Goal: Task Accomplishment & Management: Use online tool/utility

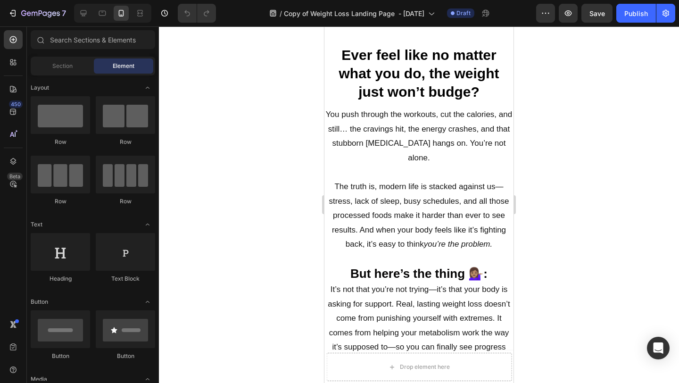
scroll to position [657, 0]
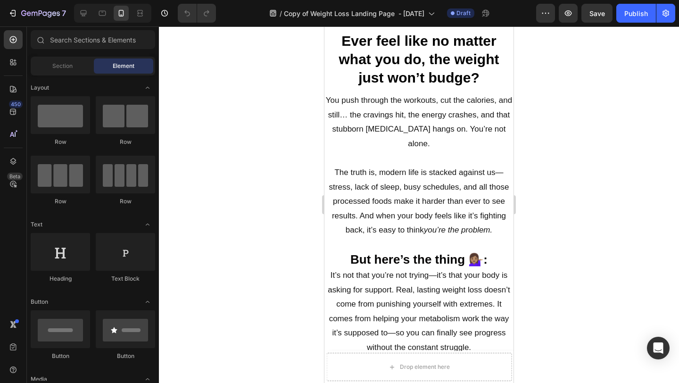
click at [614, 192] on div at bounding box center [419, 204] width 520 height 357
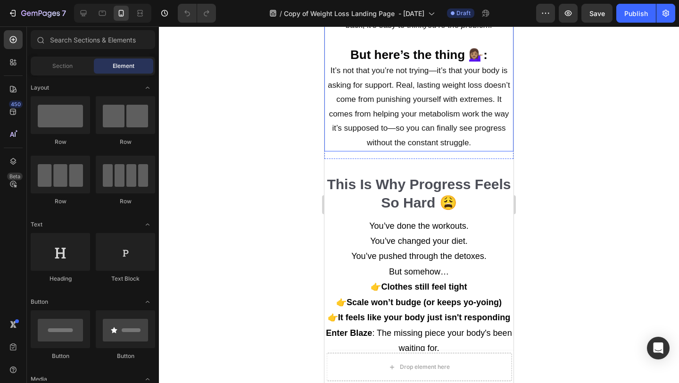
scroll to position [862, 0]
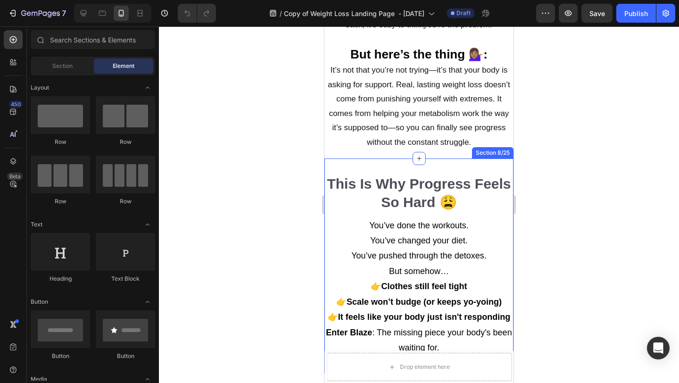
click at [591, 234] on div at bounding box center [419, 204] width 520 height 357
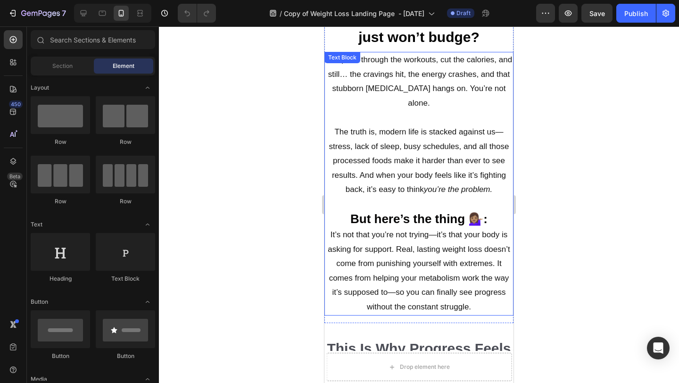
scroll to position [692, 0]
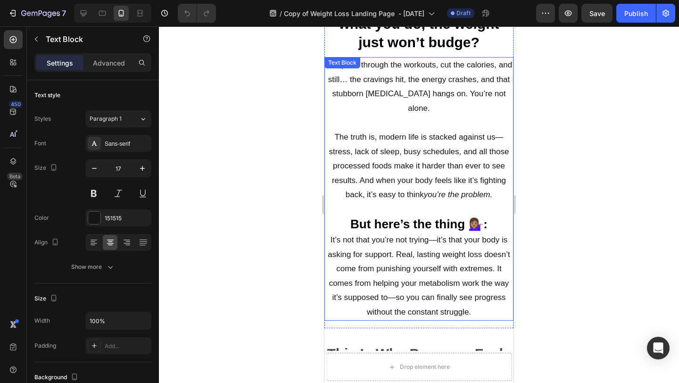
click at [333, 135] on p "The truth is, modern life is stacked against us—stress, lack of sleep, busy sch…" at bounding box center [419, 166] width 187 height 72
click at [328, 137] on p "The truth is, modern life is stacked against us—stress, lack of sleep, busy sch…" at bounding box center [419, 166] width 187 height 72
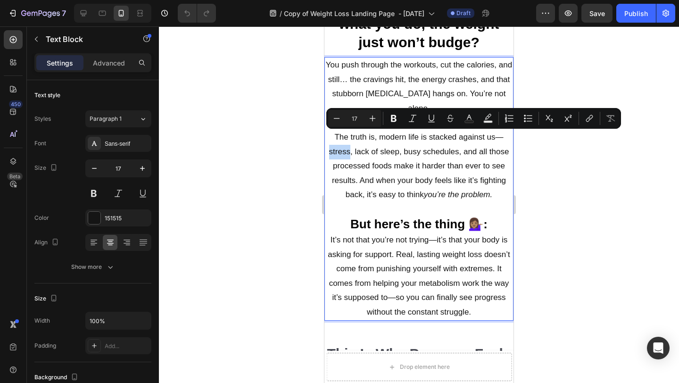
drag, startPoint x: 328, startPoint y: 137, endPoint x: 337, endPoint y: 139, distance: 9.2
click at [337, 139] on p "The truth is, modern life is stacked against us—stress, lack of sleep, busy sch…" at bounding box center [419, 166] width 187 height 72
click at [428, 138] on p "The truth is, modern life is stacked against us—stress, lack of sleep, busy sch…" at bounding box center [419, 166] width 187 height 72
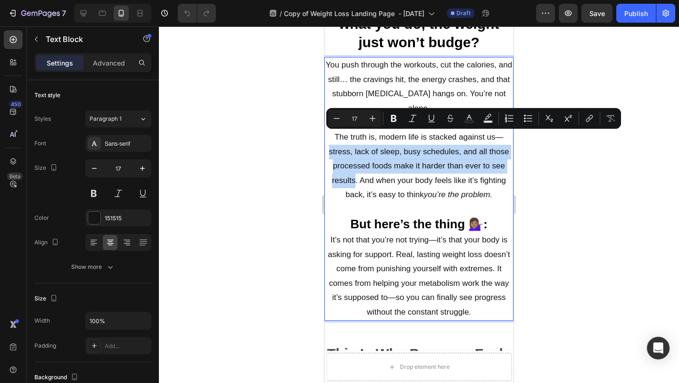
drag, startPoint x: 356, startPoint y: 169, endPoint x: 330, endPoint y: 142, distance: 38.1
click at [330, 142] on p "The truth is, modern life is stacked against us—stress, lack of sleep, busy sch…" at bounding box center [419, 166] width 187 height 72
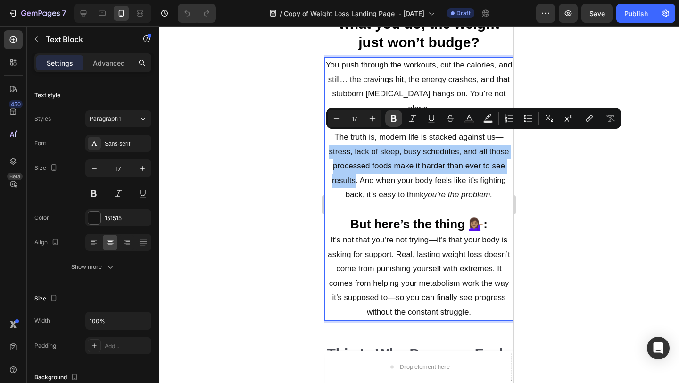
click at [395, 119] on icon "Editor contextual toolbar" at bounding box center [393, 118] width 9 height 9
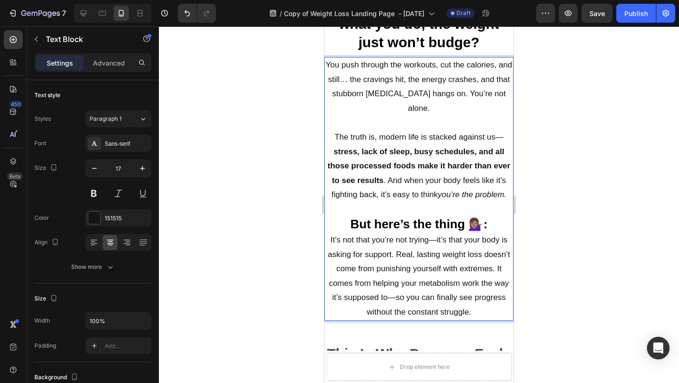
click at [548, 167] on div at bounding box center [419, 204] width 520 height 357
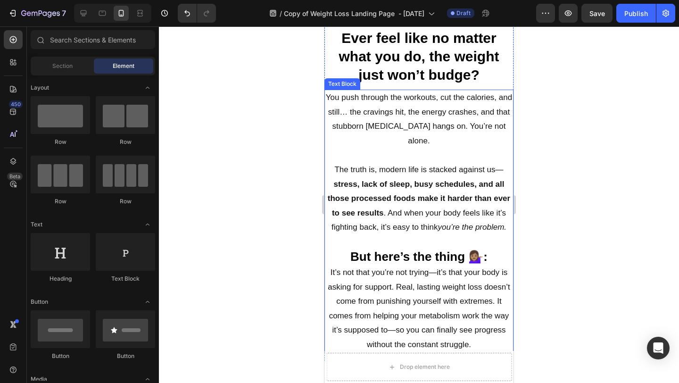
scroll to position [652, 0]
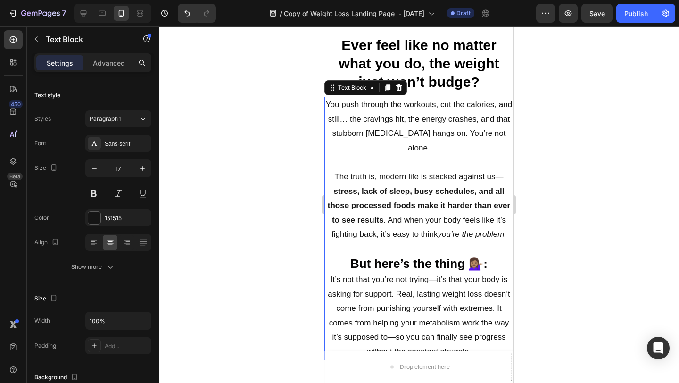
click at [366, 122] on p "You push through the workouts, cut the calories, and still… the cravings hit, t…" at bounding box center [419, 127] width 187 height 58
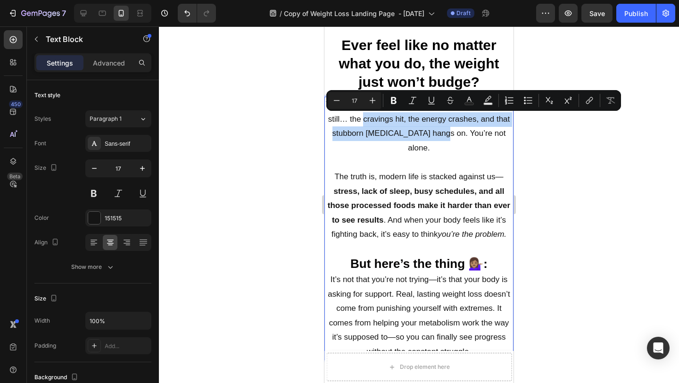
drag, startPoint x: 363, startPoint y: 121, endPoint x: 438, endPoint y: 135, distance: 76.4
click at [438, 135] on p "You push through the workouts, cut the calories, and still… the cravings hit, t…" at bounding box center [419, 127] width 187 height 58
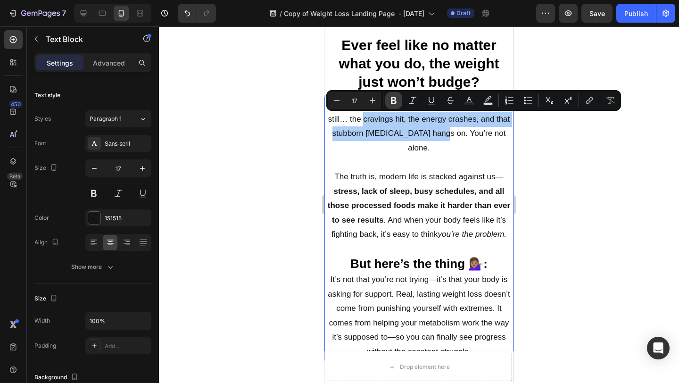
click at [393, 101] on icon "Editor contextual toolbar" at bounding box center [393, 100] width 9 height 9
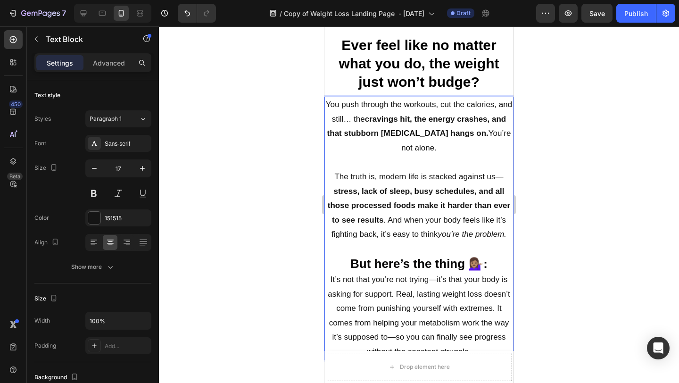
click at [389, 123] on strong "cravings hit, the energy crashes, and that stubborn [MEDICAL_DATA] hangs on." at bounding box center [416, 127] width 179 height 24
click at [351, 121] on p "You push through the workouts, cut the calories, and still… the cravings hit, t…" at bounding box center [419, 127] width 187 height 58
click at [364, 121] on p "You push through the workouts, cut the calories, and still… the cravings hit, t…" at bounding box center [419, 127] width 187 height 58
drag, startPoint x: 364, startPoint y: 121, endPoint x: 354, endPoint y: 120, distance: 10.4
click at [354, 120] on p "You push through the workouts, cut the calories, and still… the cravings hit, t…" at bounding box center [419, 127] width 187 height 58
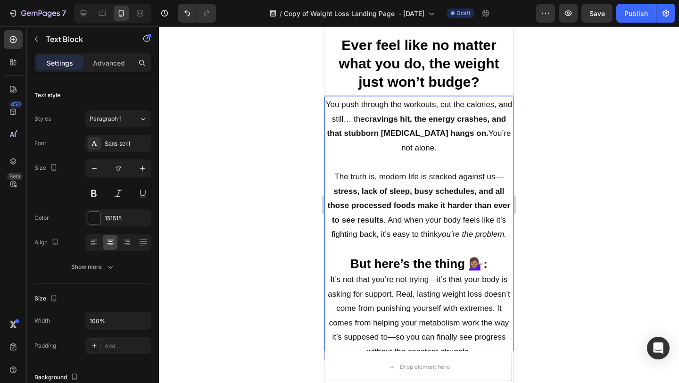
click at [363, 119] on p "You push through the workouts, cut the calories, and still… the cravings hit, t…" at bounding box center [419, 127] width 187 height 58
drag, startPoint x: 364, startPoint y: 117, endPoint x: 354, endPoint y: 117, distance: 9.9
click at [354, 117] on p "You push through the workouts, cut the calories, and still… the cravings hit, t…" at bounding box center [419, 127] width 187 height 58
click at [354, 127] on p "You push through the workouts, cut the calories, and still… the cravings hit, t…" at bounding box center [419, 127] width 187 height 58
drag, startPoint x: 352, startPoint y: 117, endPoint x: 366, endPoint y: 120, distance: 13.4
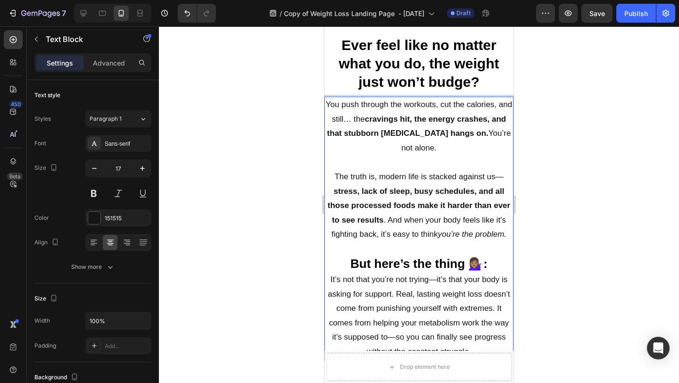
click at [366, 120] on p "You push through the workouts, cut the calories, and still… the cravings hit, t…" at bounding box center [419, 127] width 187 height 58
click at [382, 127] on p "You push through the workouts, cut the calories, and still… the cravings hit, t…" at bounding box center [419, 127] width 187 height 58
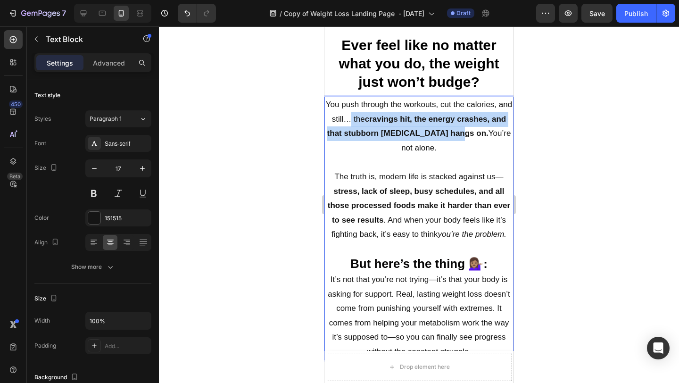
drag, startPoint x: 447, startPoint y: 134, endPoint x: 351, endPoint y: 122, distance: 96.1
click at [351, 122] on p "You push through the workouts, cut the calories, and still… the cravings hit, t…" at bounding box center [419, 127] width 187 height 58
click at [359, 121] on p "You push through the workouts, cut the calories, and still… the cravings hit, t…" at bounding box center [419, 127] width 187 height 58
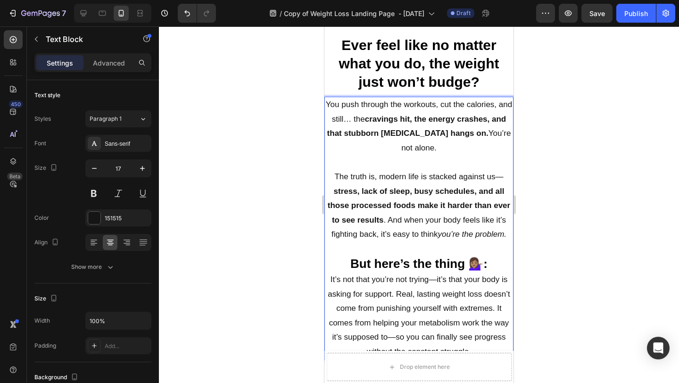
click at [360, 121] on p "You push through the workouts, cut the calories, and still… the cravings hit, t…" at bounding box center [419, 127] width 187 height 58
click at [93, 195] on button at bounding box center [93, 193] width 17 height 17
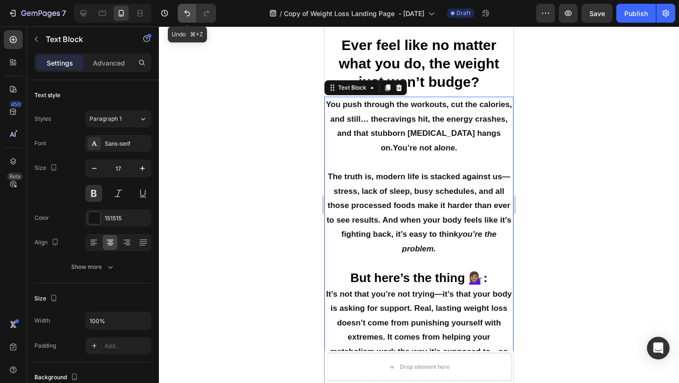
click at [189, 13] on icon "Undo/Redo" at bounding box center [187, 12] width 9 height 9
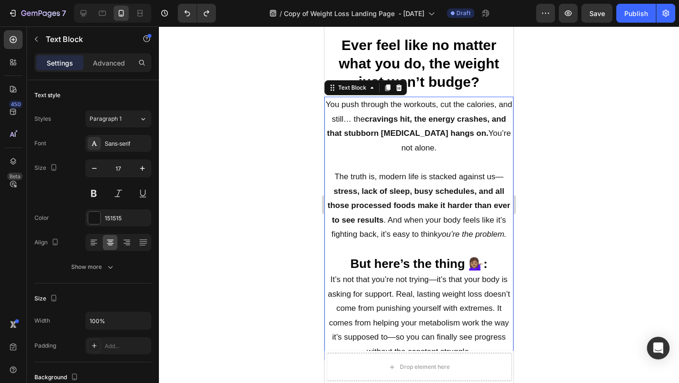
click at [609, 122] on div at bounding box center [419, 204] width 520 height 357
click at [449, 137] on strong "cravings hit, the energy crashes, and that stubborn [MEDICAL_DATA] hangs on." at bounding box center [416, 127] width 179 height 24
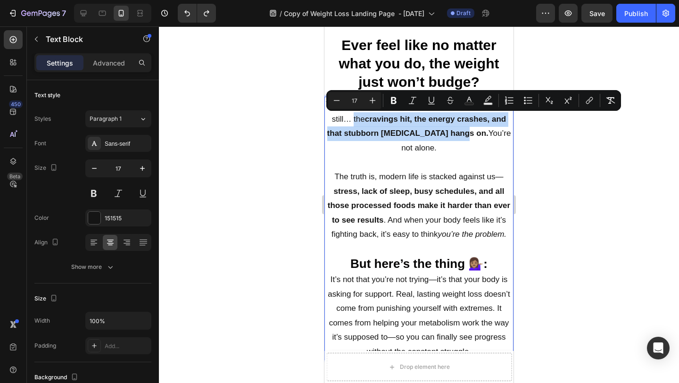
drag, startPoint x: 449, startPoint y: 134, endPoint x: 353, endPoint y: 119, distance: 97.4
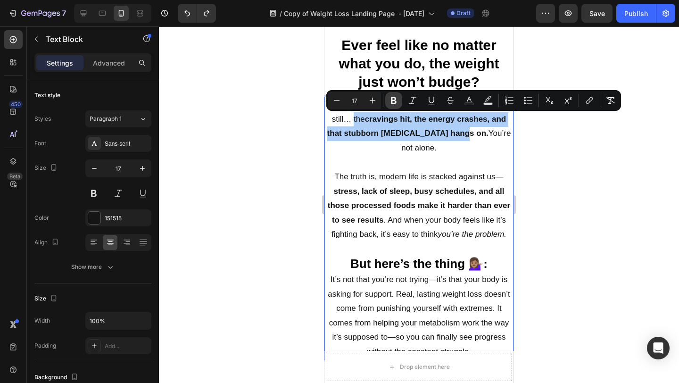
click at [393, 101] on icon "Editor contextual toolbar" at bounding box center [393, 100] width 9 height 9
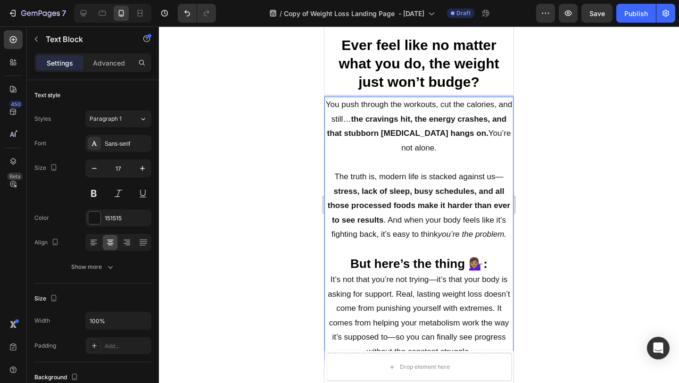
click at [570, 153] on div at bounding box center [419, 204] width 520 height 357
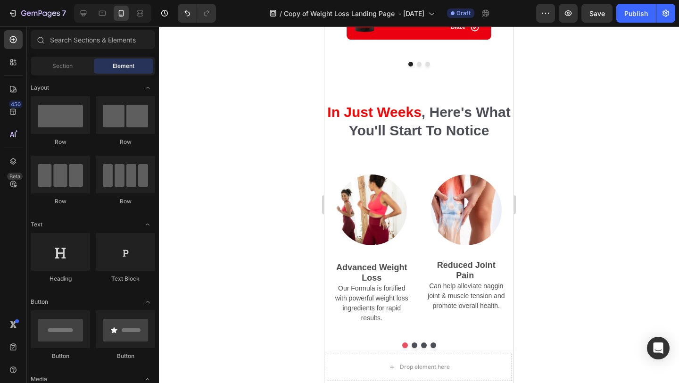
scroll to position [1842, 0]
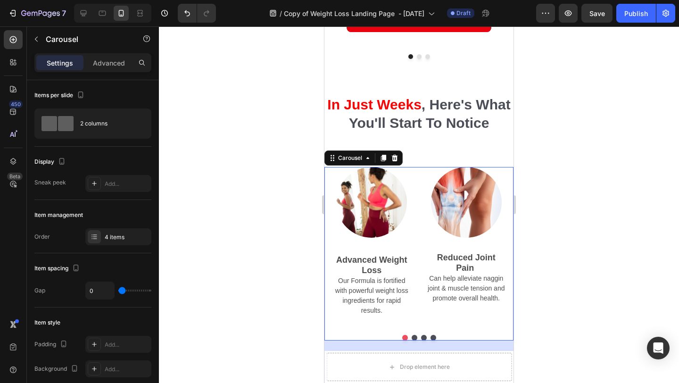
click at [414, 335] on button "Dot" at bounding box center [415, 338] width 6 height 6
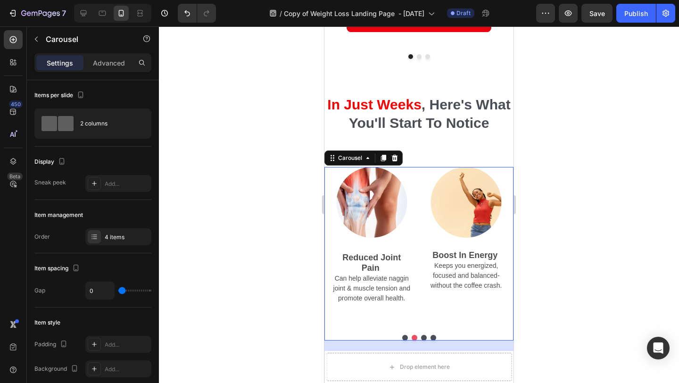
click at [424, 335] on button "Dot" at bounding box center [424, 338] width 6 height 6
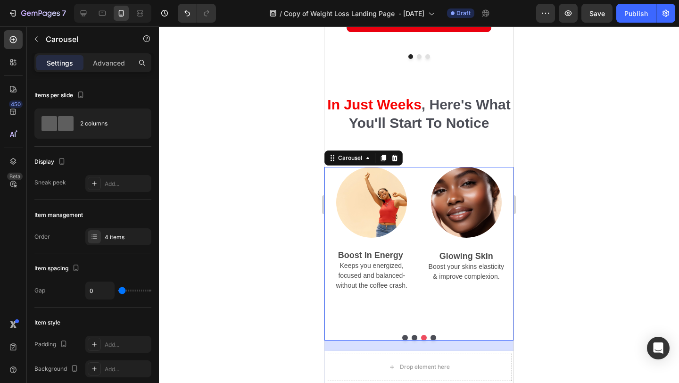
click at [433, 335] on button "Dot" at bounding box center [434, 338] width 6 height 6
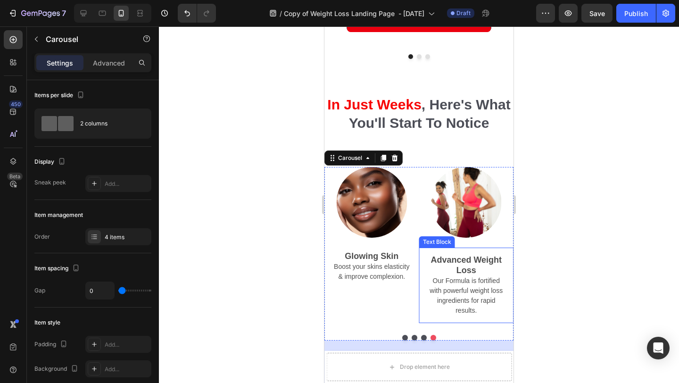
click at [579, 265] on div at bounding box center [419, 204] width 520 height 357
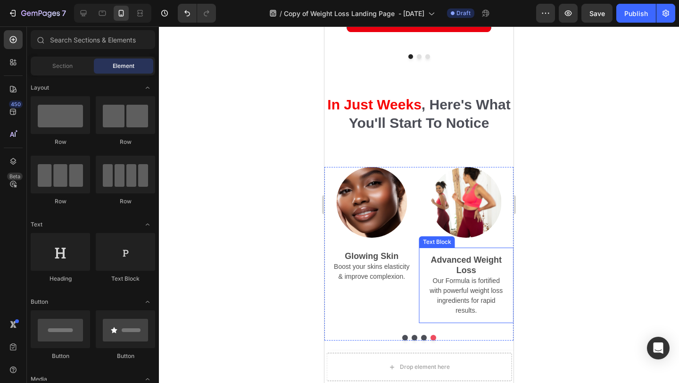
click at [579, 265] on div at bounding box center [419, 204] width 520 height 357
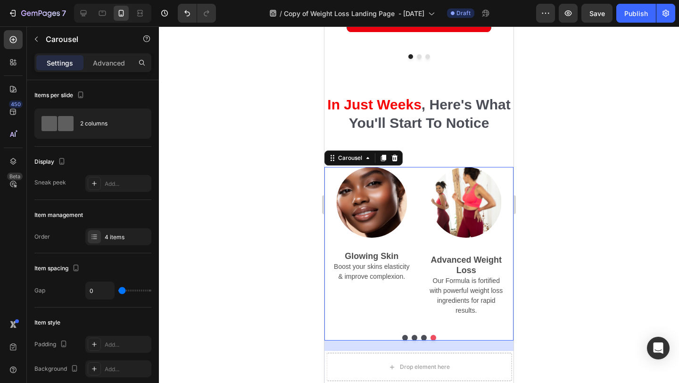
click at [404, 335] on button "Dot" at bounding box center [405, 338] width 6 height 6
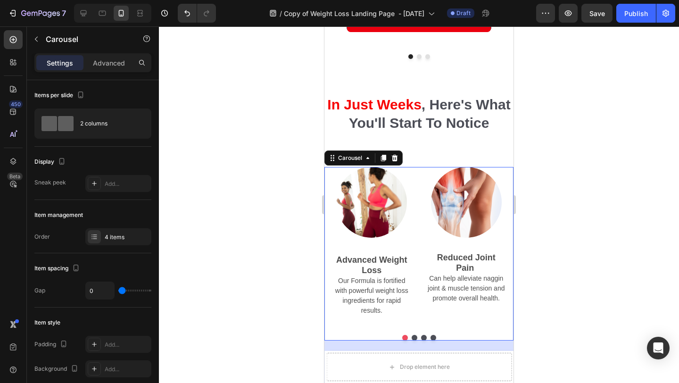
click at [413, 335] on button "Dot" at bounding box center [415, 338] width 6 height 6
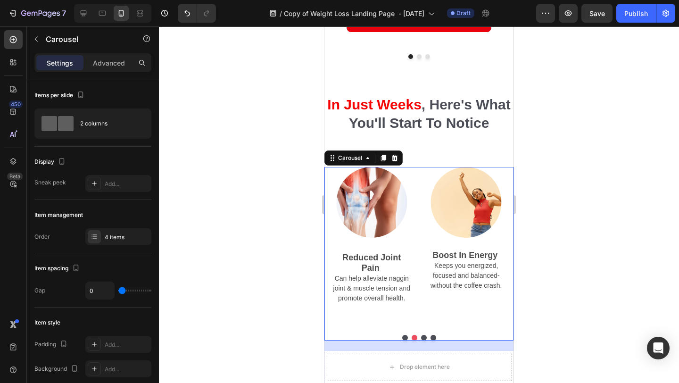
click at [594, 261] on div at bounding box center [419, 204] width 520 height 357
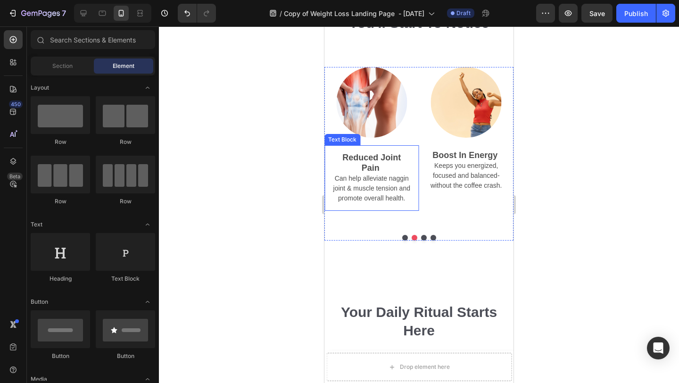
scroll to position [1946, 0]
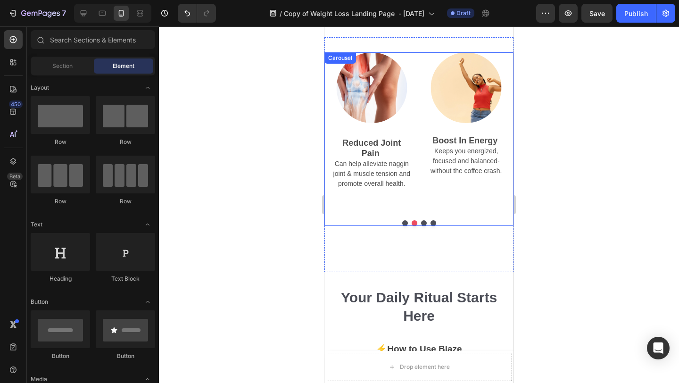
click at [404, 221] on button "Dot" at bounding box center [405, 223] width 6 height 6
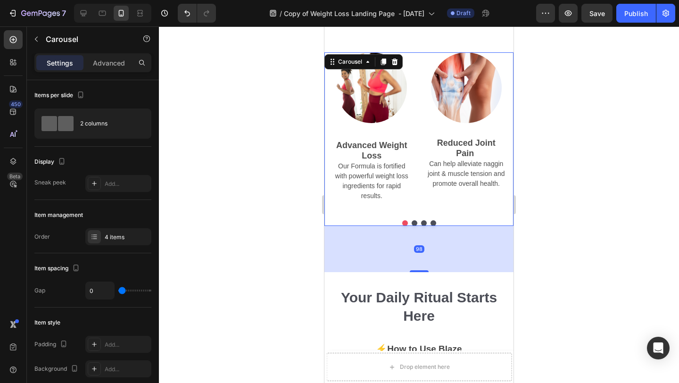
click at [578, 195] on div at bounding box center [419, 204] width 520 height 357
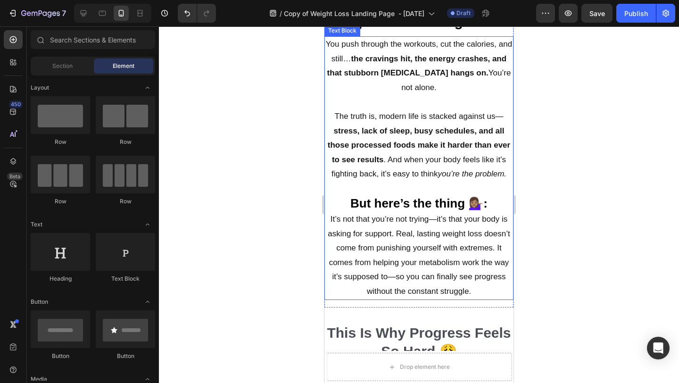
scroll to position [716, 0]
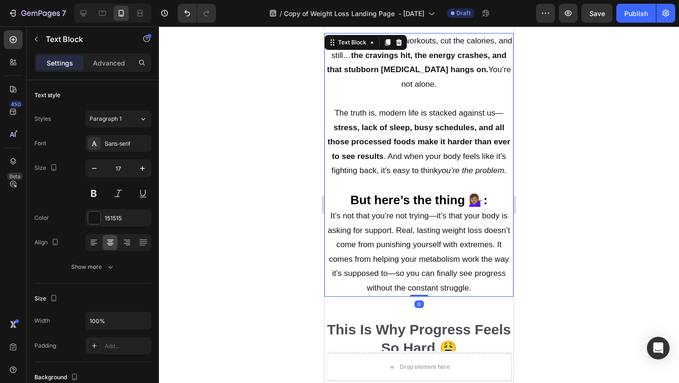
click at [330, 201] on p "But here’s the thing 💁🏽‍♀️: It’s not that you’re not trying—it’s that your body…" at bounding box center [419, 244] width 187 height 103
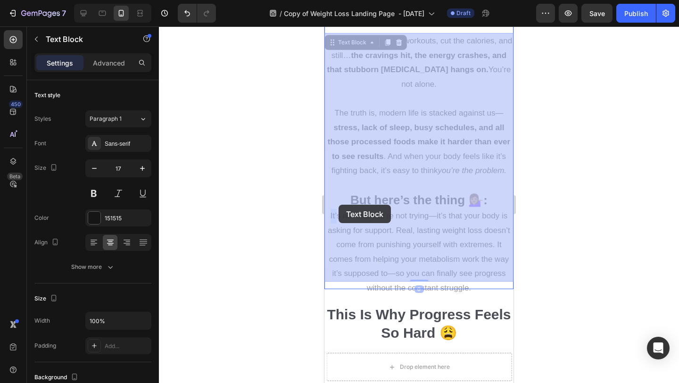
drag, startPoint x: 330, startPoint y: 201, endPoint x: 339, endPoint y: 205, distance: 9.1
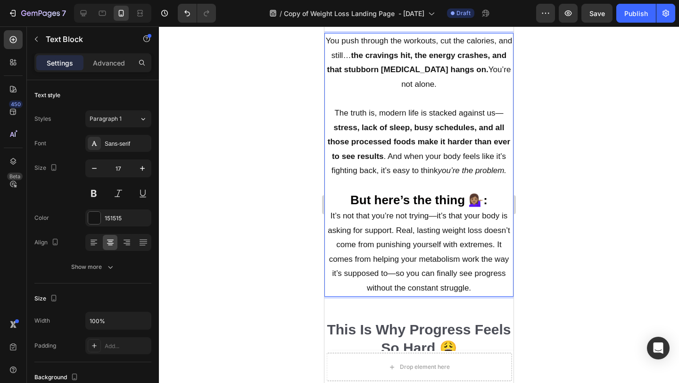
drag, startPoint x: 393, startPoint y: 218, endPoint x: 357, endPoint y: 197, distance: 41.7
click at [389, 216] on p "But here’s the thing 💁🏽‍♀️: It’s not that you’re not trying—it’s that your body…" at bounding box center [419, 244] width 187 height 103
click at [391, 217] on p "But here’s the thing 💁🏽‍♀️: It’s not that you’re not trying—it’s that your body…" at bounding box center [419, 244] width 187 height 103
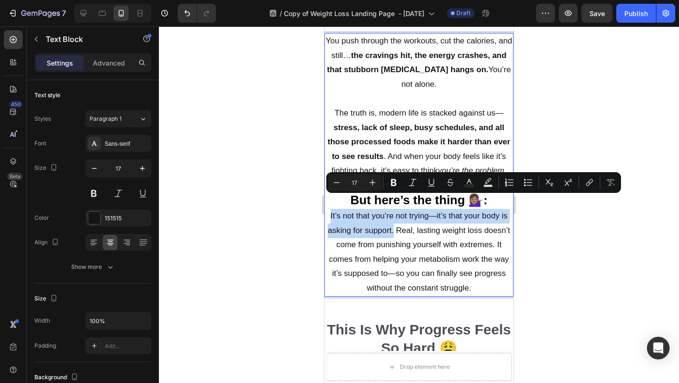
drag, startPoint x: 391, startPoint y: 217, endPoint x: 332, endPoint y: 204, distance: 60.2
click at [332, 204] on p "But here’s the thing 💁🏽‍♀️: It’s not that you’re not trying—it’s that your body…" at bounding box center [419, 244] width 187 height 103
click at [394, 182] on icon "Editor contextual toolbar" at bounding box center [394, 182] width 6 height 7
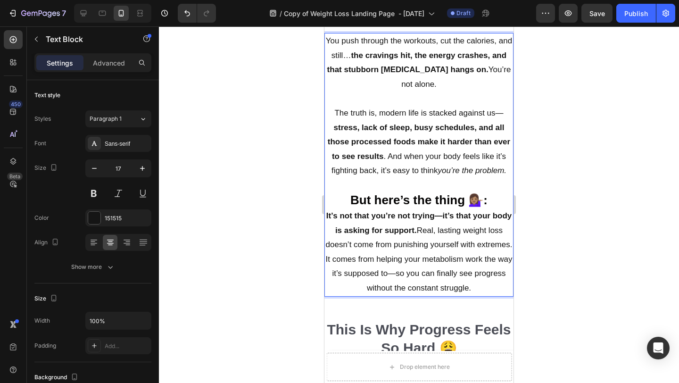
click at [574, 191] on div at bounding box center [419, 204] width 520 height 357
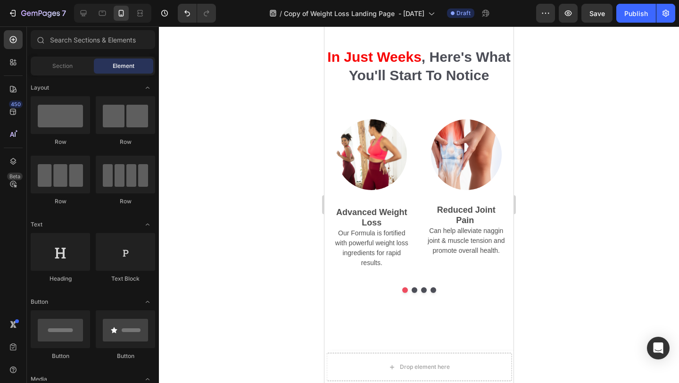
scroll to position [1879, 0]
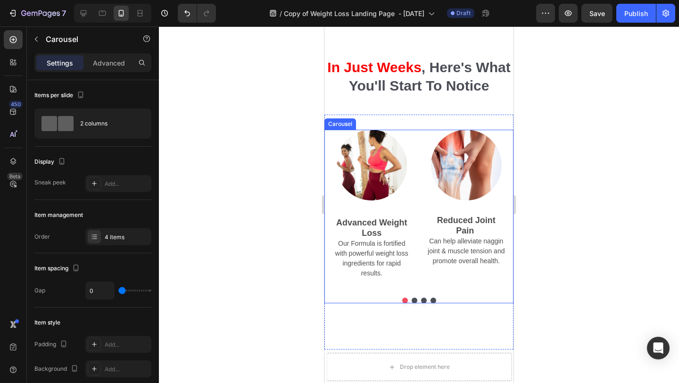
click at [414, 298] on button "Dot" at bounding box center [415, 301] width 6 height 6
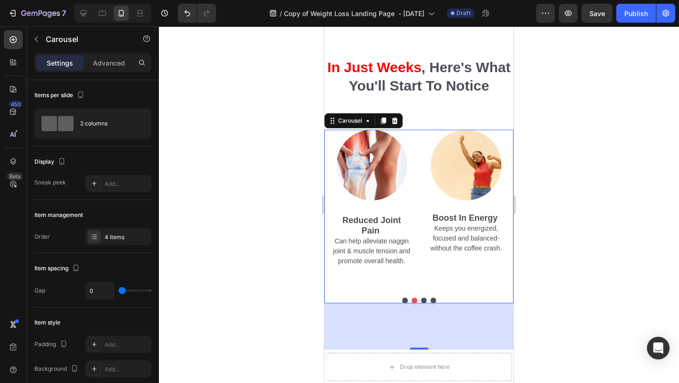
click at [564, 278] on div at bounding box center [419, 204] width 520 height 357
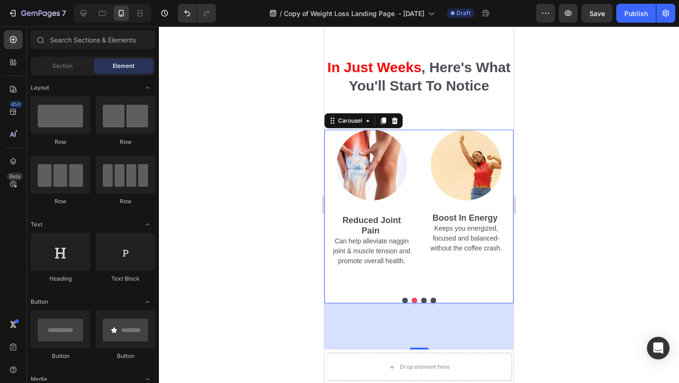
click at [425, 298] on button "Dot" at bounding box center [424, 301] width 6 height 6
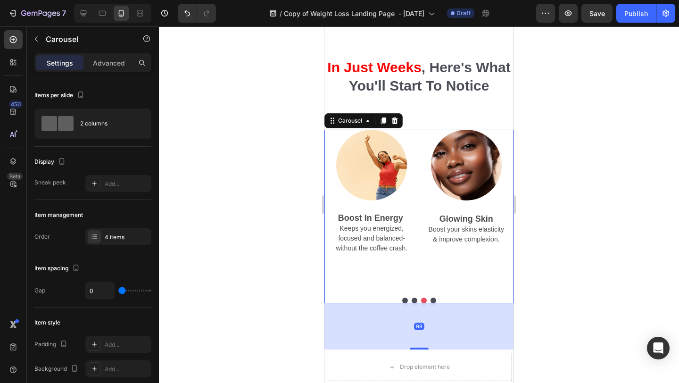
click at [434, 298] on button "Dot" at bounding box center [434, 301] width 6 height 6
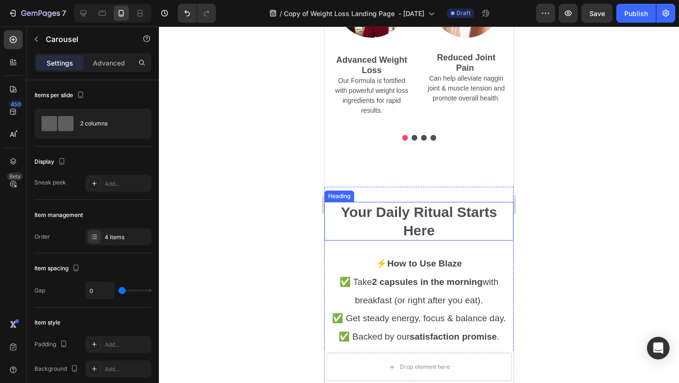
scroll to position [2021, 0]
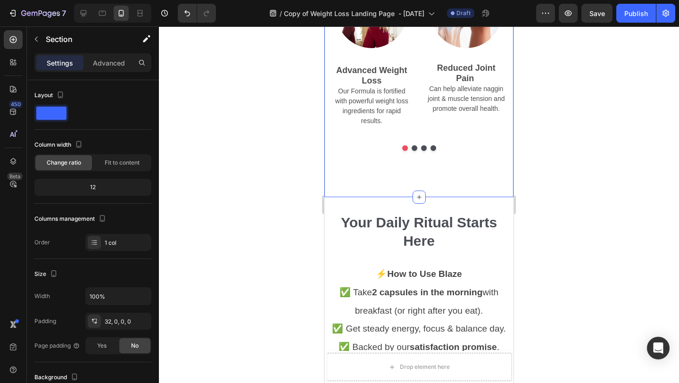
click at [468, 180] on div "Image Advanced Weight Loss Our Formula is fortified with powerful weight loss i…" at bounding box center [419, 87] width 189 height 220
click at [616, 168] on div at bounding box center [419, 204] width 520 height 357
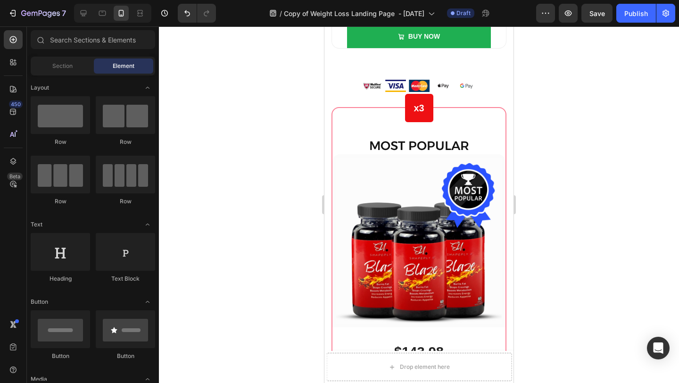
scroll to position [4207, 0]
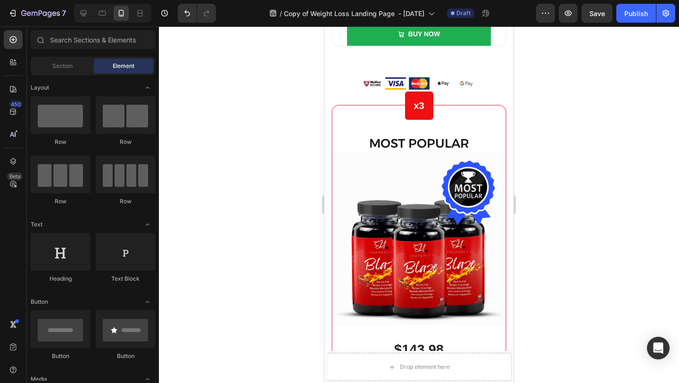
click at [468, 8] on span "30 Days Money Back Renturn" at bounding box center [427, 4] width 107 height 9
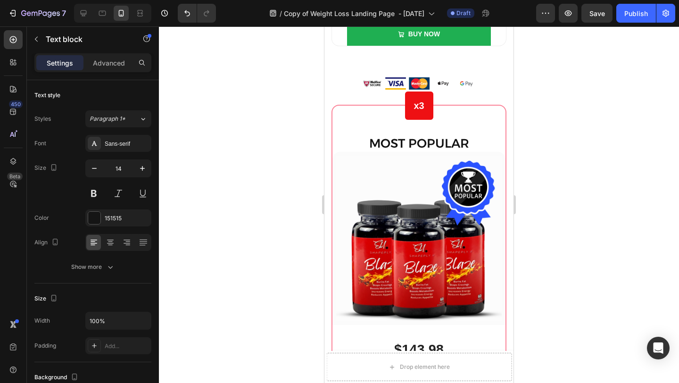
click at [471, 8] on span "30 Days Money Back Renturn" at bounding box center [427, 4] width 107 height 9
click at [184, 13] on icon "Undo/Redo" at bounding box center [187, 12] width 9 height 9
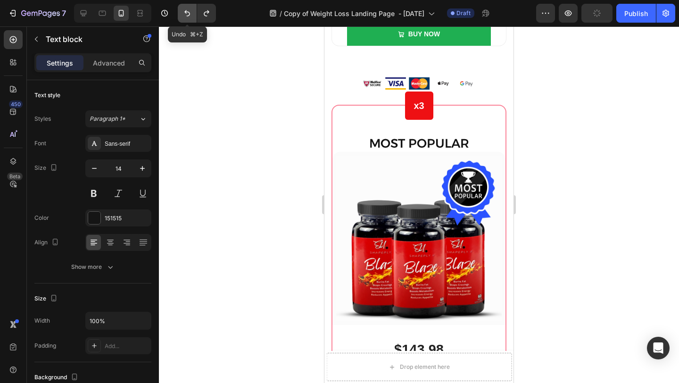
click at [184, 13] on icon "Undo/Redo" at bounding box center [187, 12] width 9 height 9
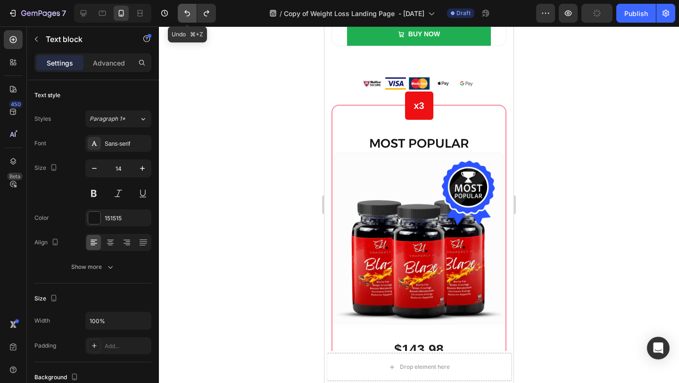
click at [184, 13] on icon "Undo/Redo" at bounding box center [187, 12] width 9 height 9
click at [185, 17] on icon "Undo/Redo" at bounding box center [187, 12] width 9 height 9
click at [577, 138] on div at bounding box center [419, 204] width 520 height 357
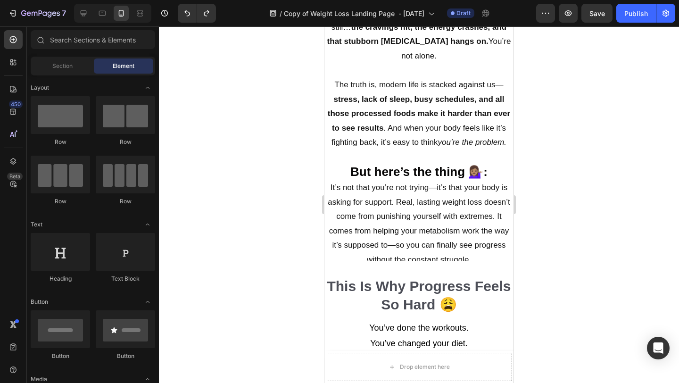
scroll to position [738, 0]
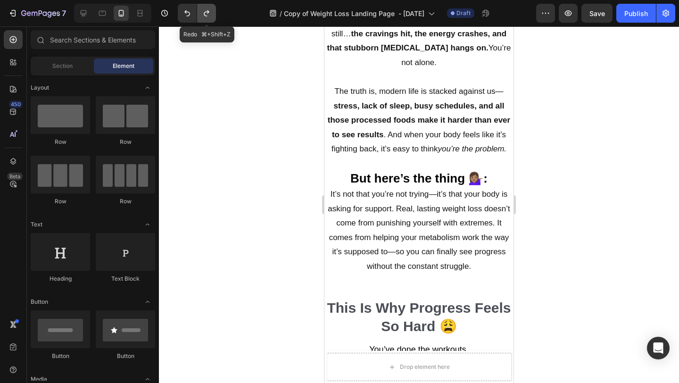
click at [206, 10] on icon "Undo/Redo" at bounding box center [206, 12] width 9 height 9
click at [209, 15] on icon "Undo/Redo" at bounding box center [206, 12] width 9 height 9
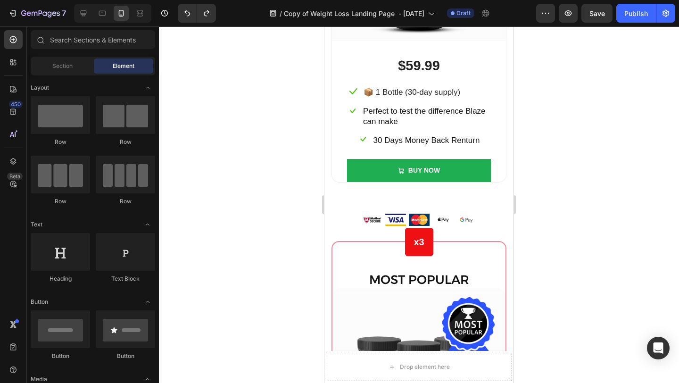
scroll to position [4240, 0]
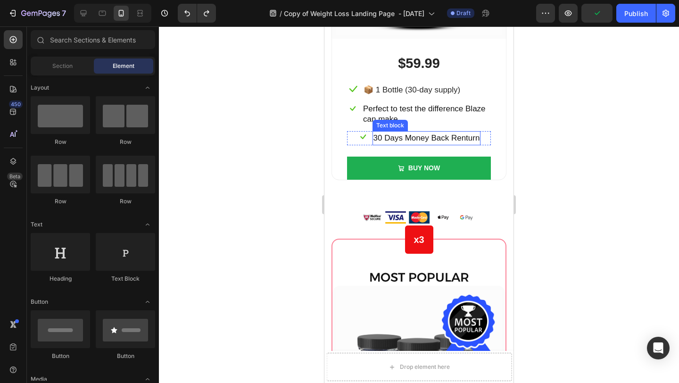
click at [466, 139] on span "30 Days Money Back Renturn" at bounding box center [427, 138] width 107 height 9
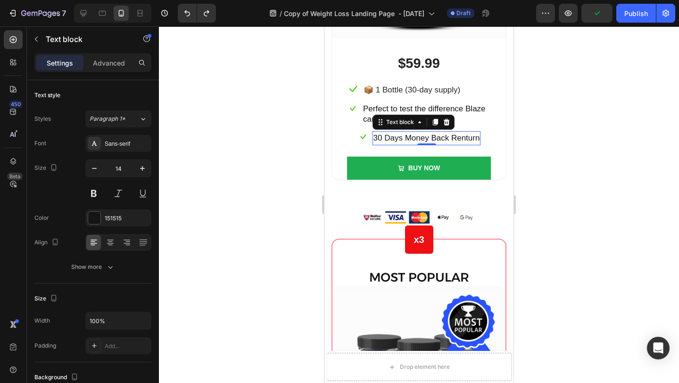
click at [468, 139] on span "30 Days Money Back Renturn" at bounding box center [427, 138] width 107 height 9
click at [475, 139] on span "30 Days Money Back Renturn" at bounding box center [427, 138] width 107 height 9
click at [463, 138] on span "30 Days Money Back Renturn" at bounding box center [427, 138] width 107 height 9
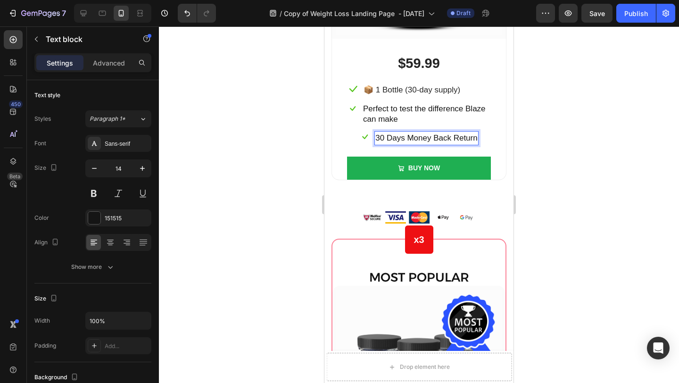
click at [601, 142] on div at bounding box center [419, 204] width 520 height 357
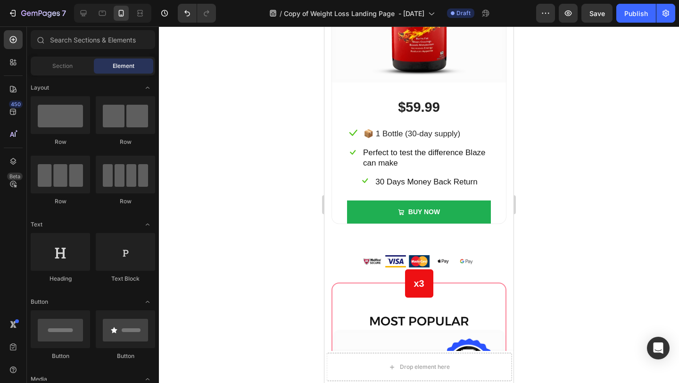
scroll to position [4185, 0]
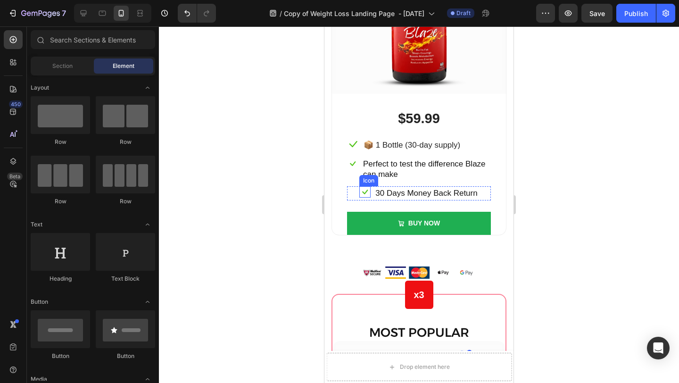
click at [359, 192] on icon at bounding box center [364, 191] width 11 height 11
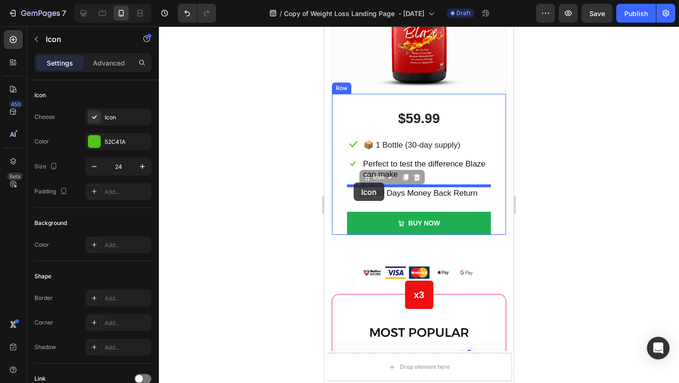
drag, startPoint x: 364, startPoint y: 180, endPoint x: 354, endPoint y: 183, distance: 10.2
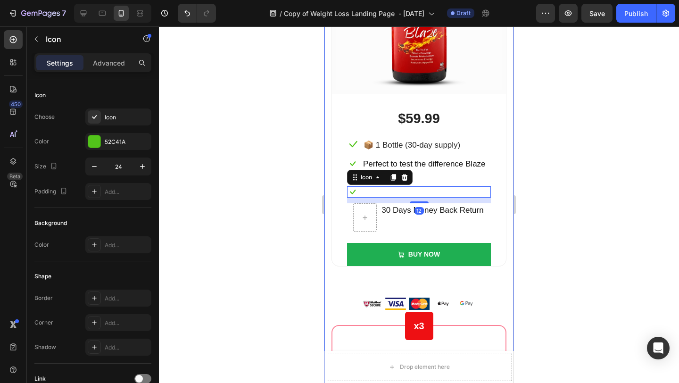
click at [528, 171] on div at bounding box center [419, 204] width 520 height 357
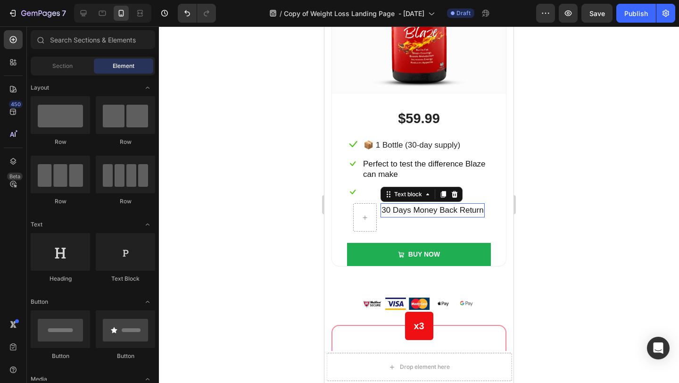
click at [436, 212] on span "30 Days Money Back Return" at bounding box center [433, 210] width 102 height 9
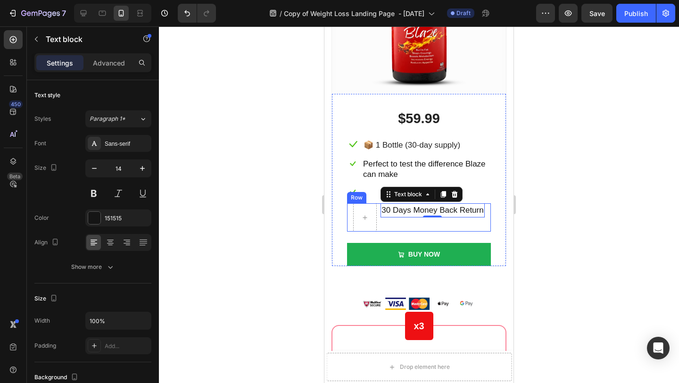
click at [384, 223] on div "30 Days Money Back Return Text block 0" at bounding box center [433, 217] width 104 height 28
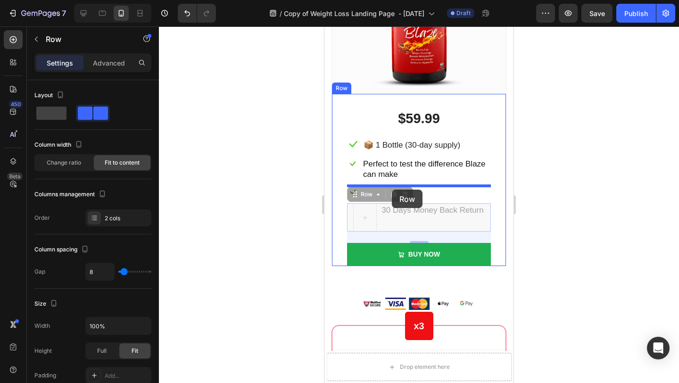
drag, startPoint x: 384, startPoint y: 223, endPoint x: 392, endPoint y: 190, distance: 34.3
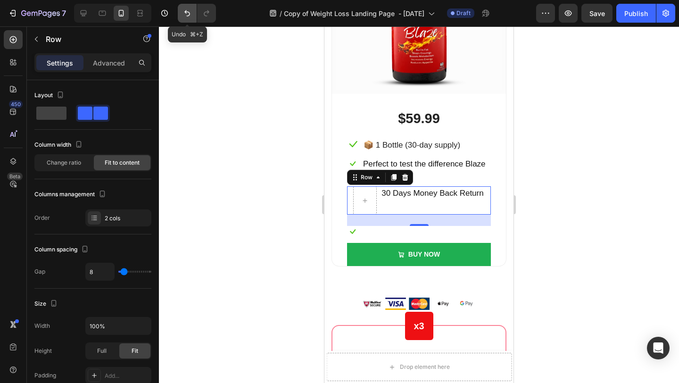
click at [190, 12] on icon "Undo/Redo" at bounding box center [187, 12] width 9 height 9
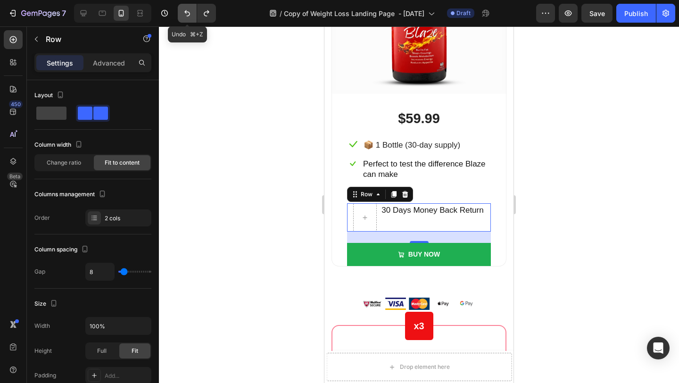
click at [190, 12] on icon "Undo/Redo" at bounding box center [187, 12] width 9 height 9
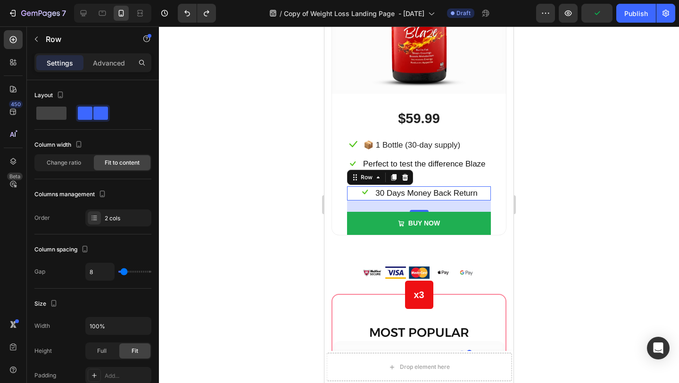
click at [596, 158] on div at bounding box center [419, 204] width 520 height 357
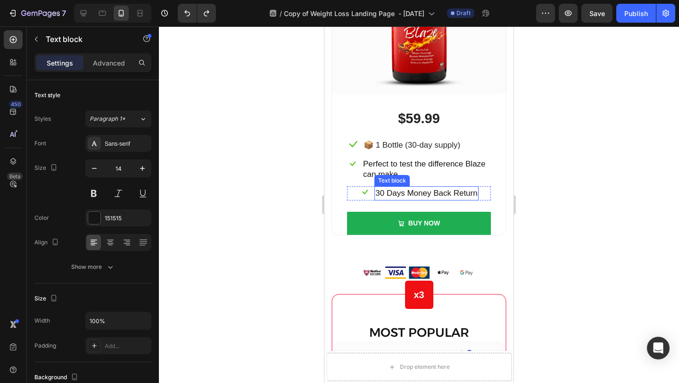
click at [468, 191] on span "30 Days Money Back Return" at bounding box center [427, 193] width 102 height 9
click at [351, 196] on div "Icon 30 Days Money Back Return Text block 0 Row" at bounding box center [419, 193] width 144 height 14
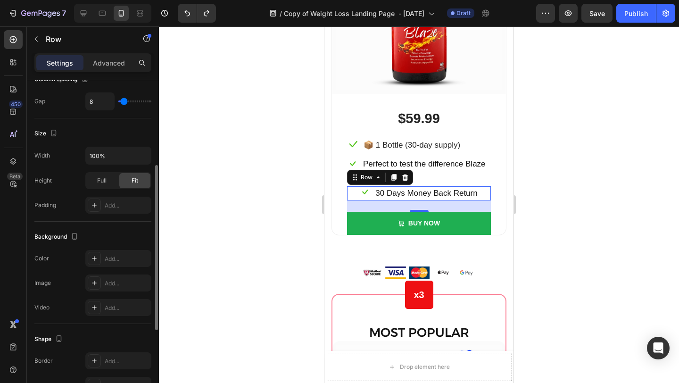
scroll to position [0, 0]
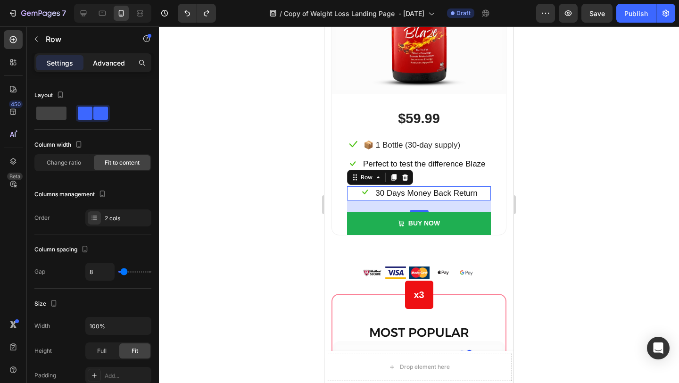
click at [116, 70] on div "Advanced" at bounding box center [108, 62] width 47 height 15
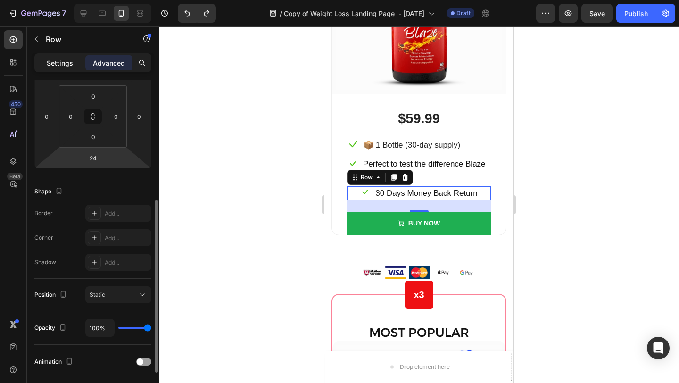
scroll to position [112, 0]
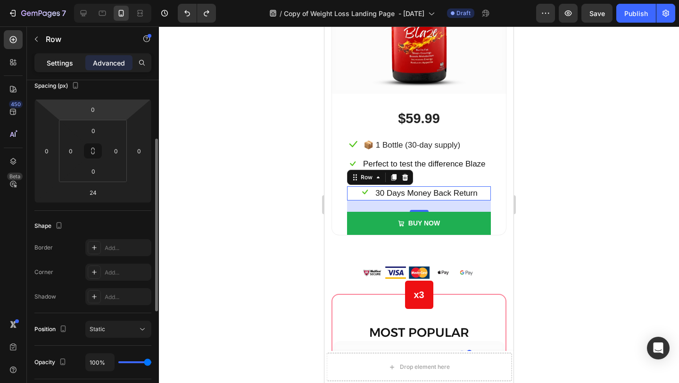
click at [41, 61] on div "Settings" at bounding box center [59, 62] width 47 height 15
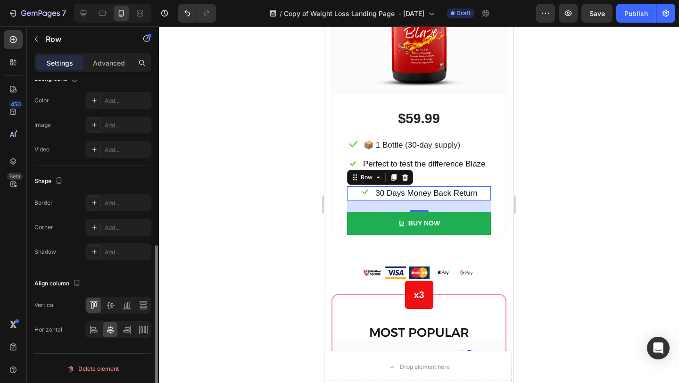
scroll to position [329, 0]
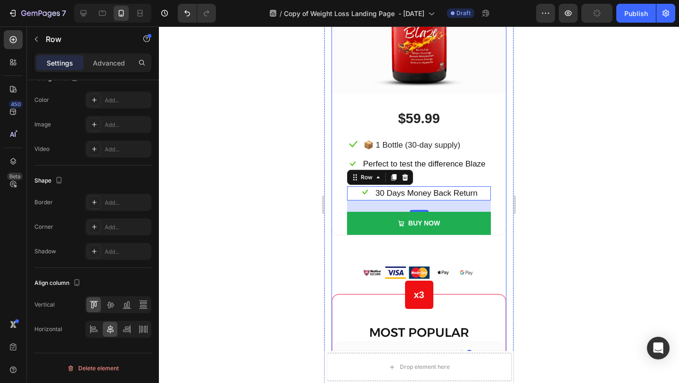
click at [576, 237] on div at bounding box center [419, 204] width 520 height 357
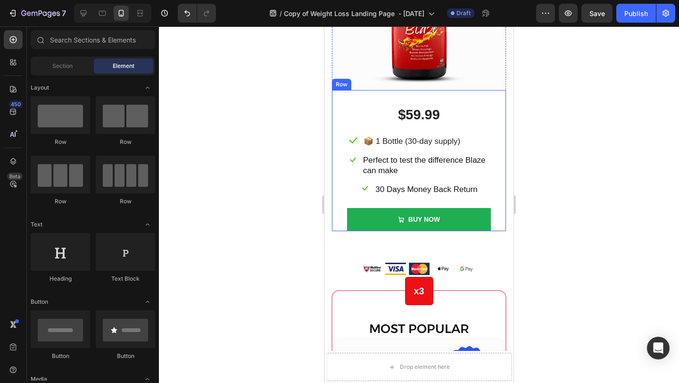
scroll to position [4184, 0]
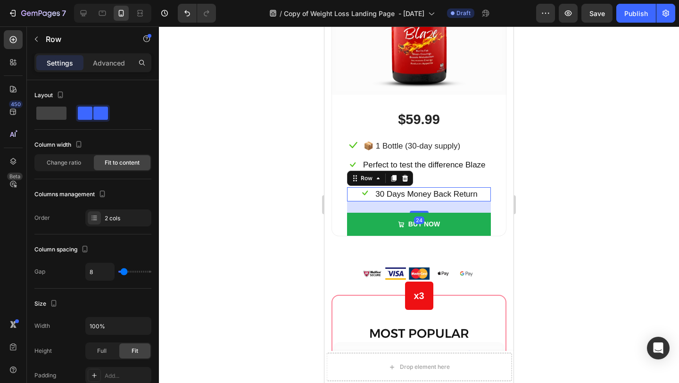
click at [351, 195] on div "Icon 30 Days Money Back Return Text block Row 24" at bounding box center [419, 194] width 144 height 14
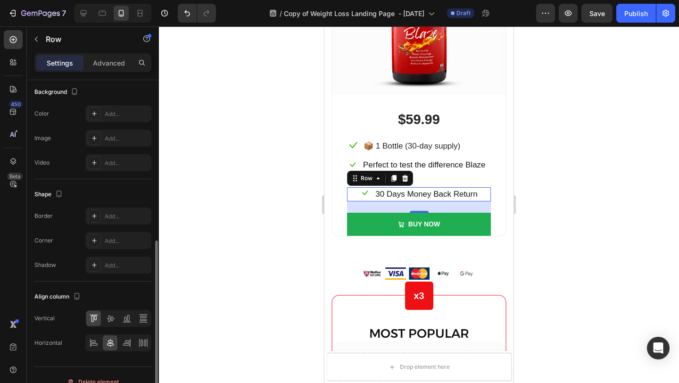
scroll to position [317, 0]
click at [126, 337] on icon at bounding box center [126, 340] width 9 height 9
click at [94, 346] on div at bounding box center [93, 341] width 15 height 15
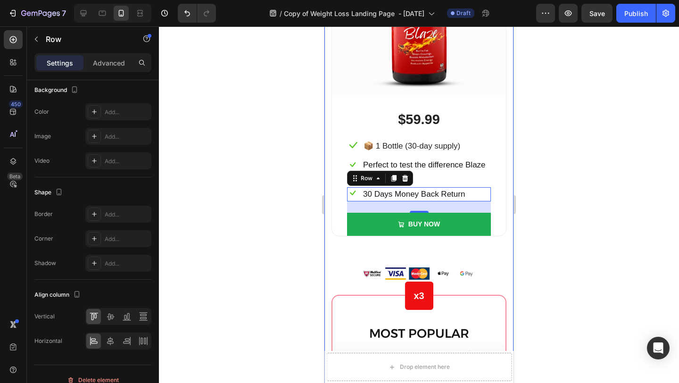
click at [572, 232] on div at bounding box center [419, 204] width 520 height 357
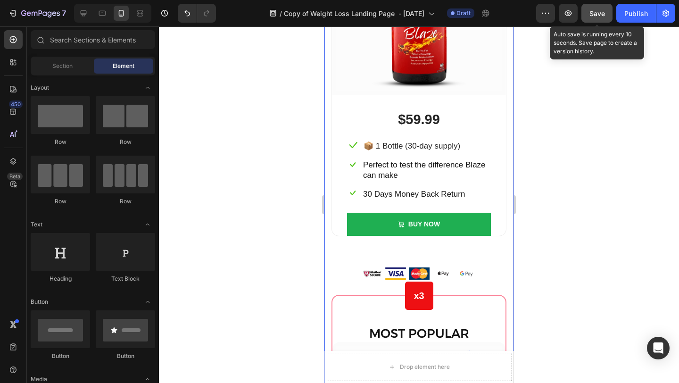
click at [603, 19] on button "Save" at bounding box center [597, 13] width 31 height 19
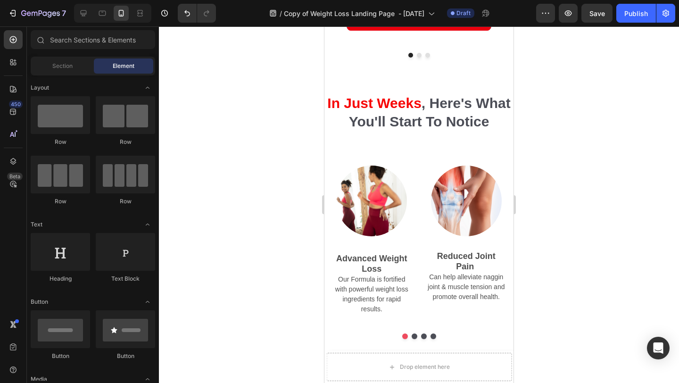
scroll to position [1844, 0]
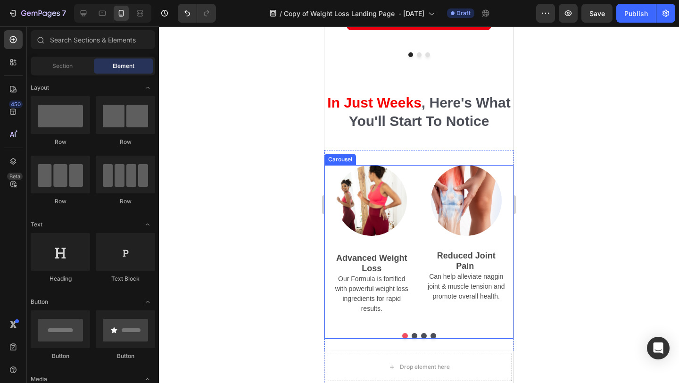
click at [414, 333] on button "Dot" at bounding box center [415, 336] width 6 height 6
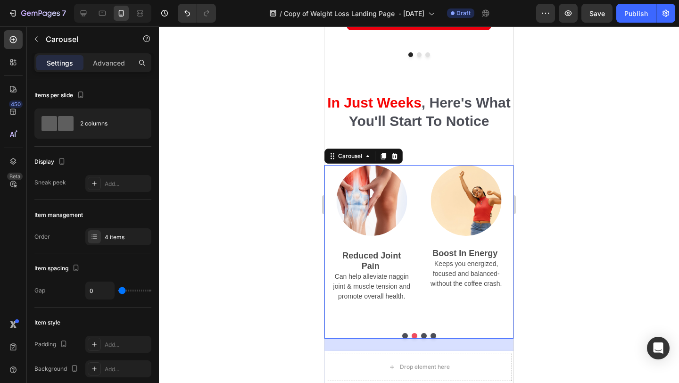
click at [426, 333] on button "Dot" at bounding box center [424, 336] width 6 height 6
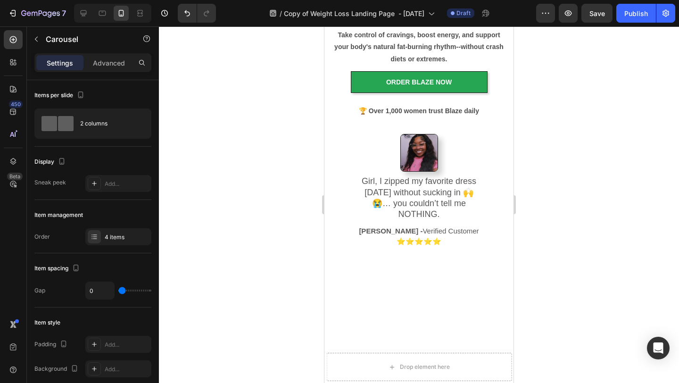
scroll to position [0, 0]
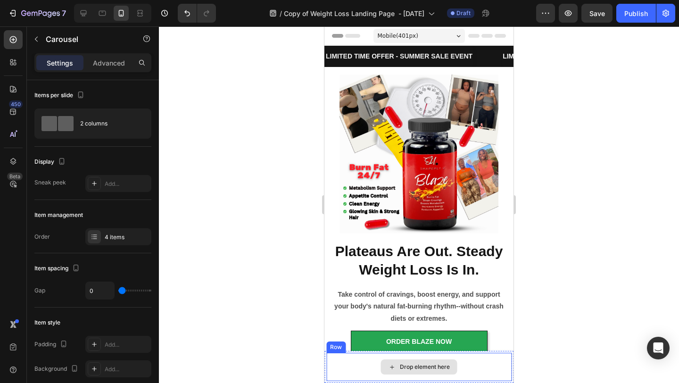
click at [484, 377] on div "Drop element here" at bounding box center [418, 367] width 185 height 28
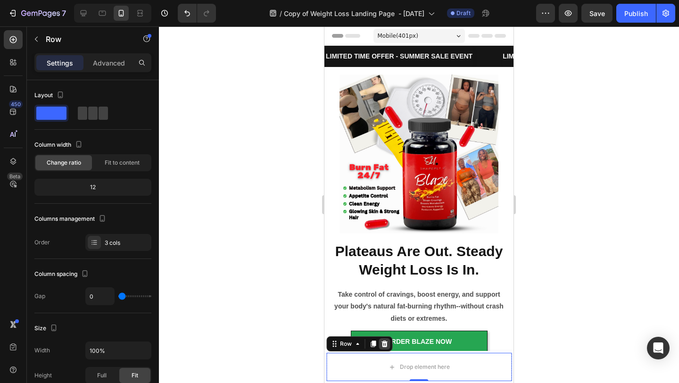
click at [385, 341] on icon at bounding box center [385, 344] width 6 height 7
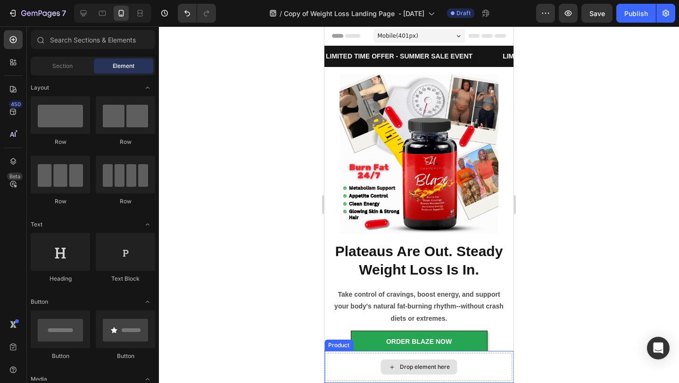
click at [498, 376] on div "Drop element here" at bounding box center [418, 367] width 185 height 28
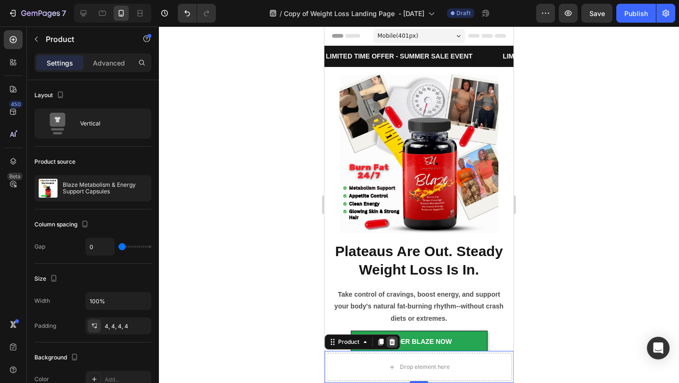
click at [392, 342] on icon at bounding box center [392, 342] width 6 height 7
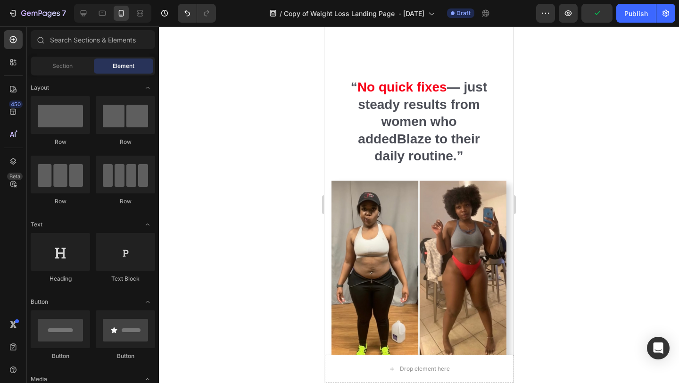
scroll to position [2973, 0]
click at [504, 372] on div "Drop element here" at bounding box center [419, 369] width 189 height 28
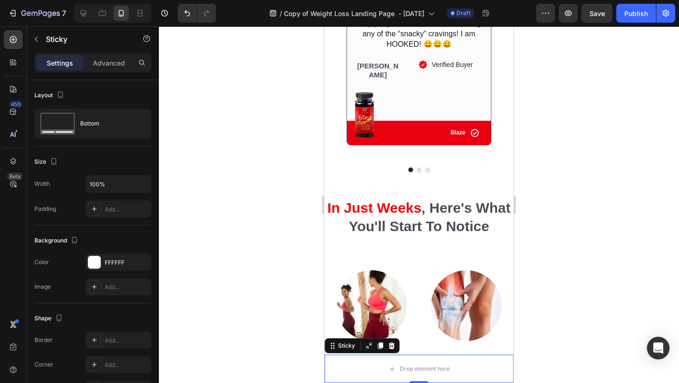
scroll to position [1705, 0]
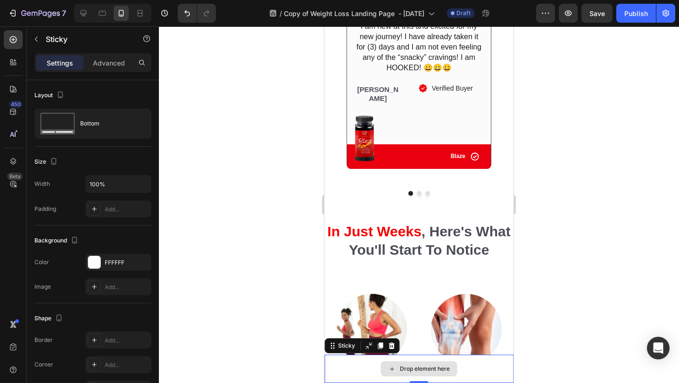
click at [502, 376] on div "Drop element here" at bounding box center [419, 369] width 189 height 28
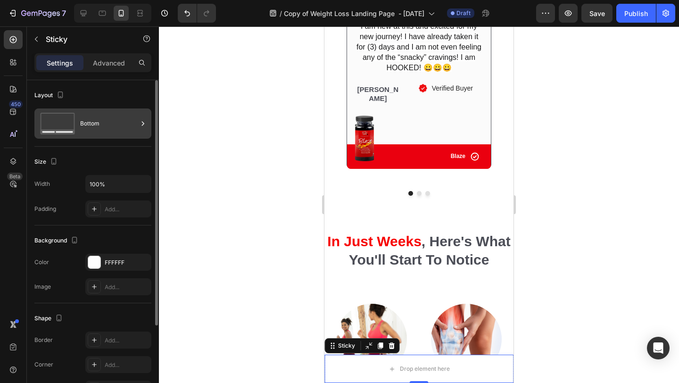
click at [143, 125] on icon at bounding box center [142, 123] width 9 height 9
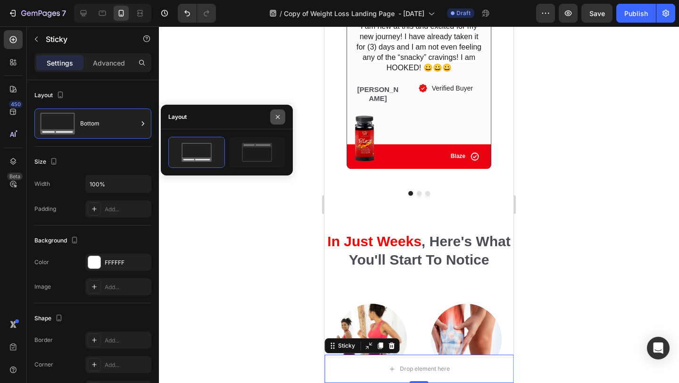
click at [276, 120] on icon "button" at bounding box center [278, 117] width 8 height 8
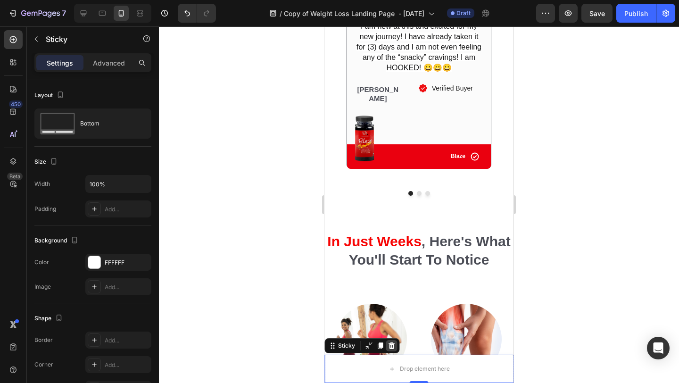
click at [394, 346] on icon at bounding box center [392, 346] width 8 height 8
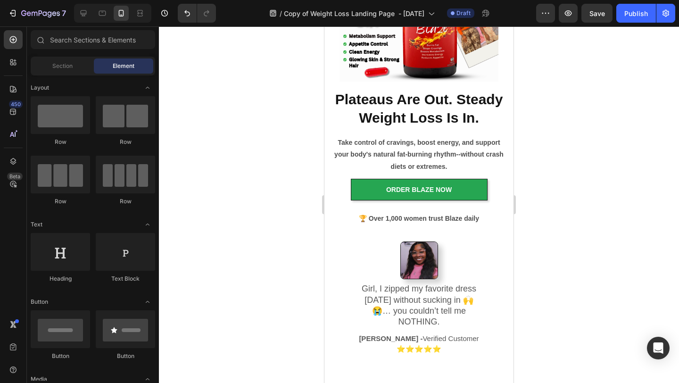
scroll to position [152, 0]
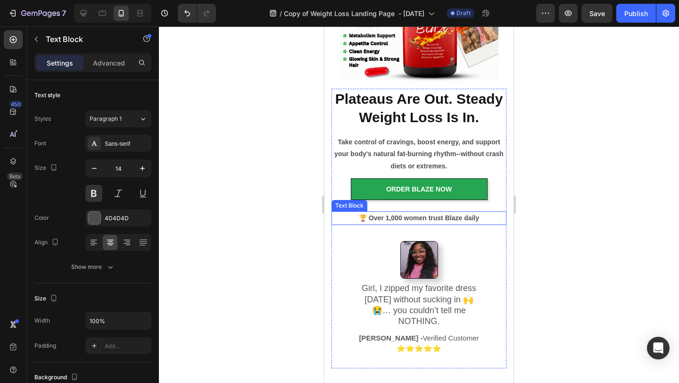
click at [418, 218] on p "🏆 Over 1,000 women trust Blaze daily" at bounding box center [419, 218] width 173 height 12
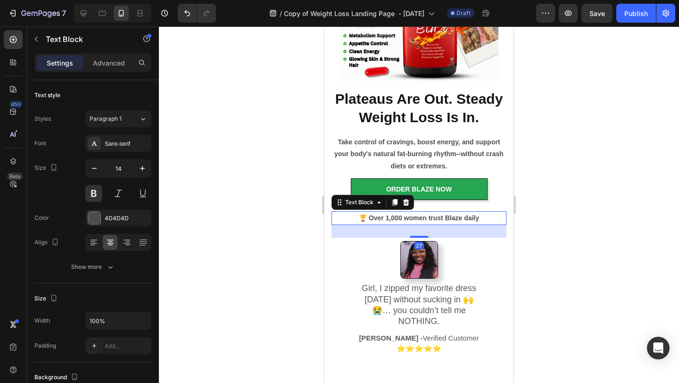
click at [418, 218] on p "🏆 Over 1,000 women trust Blaze daily" at bounding box center [419, 218] width 173 height 12
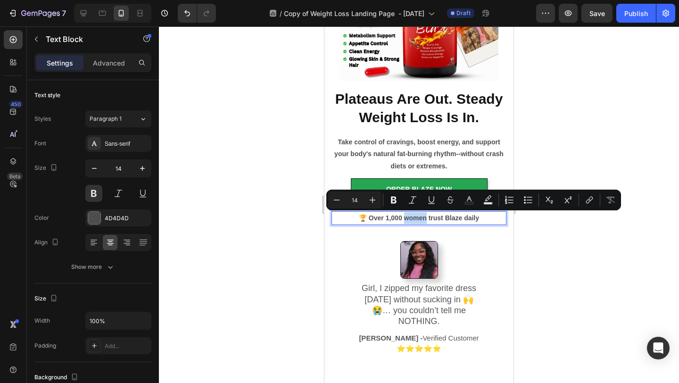
click at [407, 218] on p "🏆 Over 1,000 women trust Blaze daily" at bounding box center [419, 218] width 173 height 12
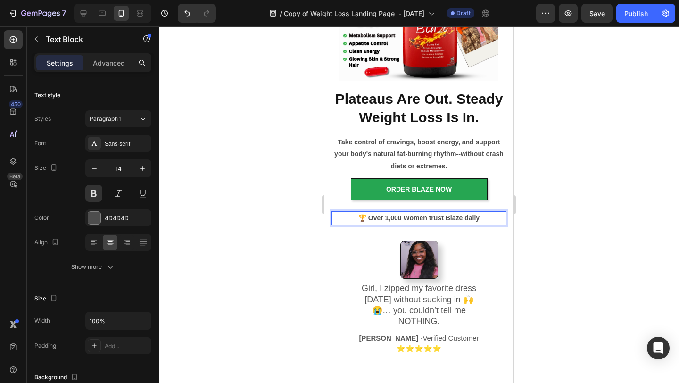
click at [431, 218] on p "🏆 Over 1,000 Women trust Blaze daily" at bounding box center [419, 218] width 173 height 12
click at [467, 220] on p "🏆 Over 1,000 Women Trust Blaze daily" at bounding box center [419, 218] width 173 height 12
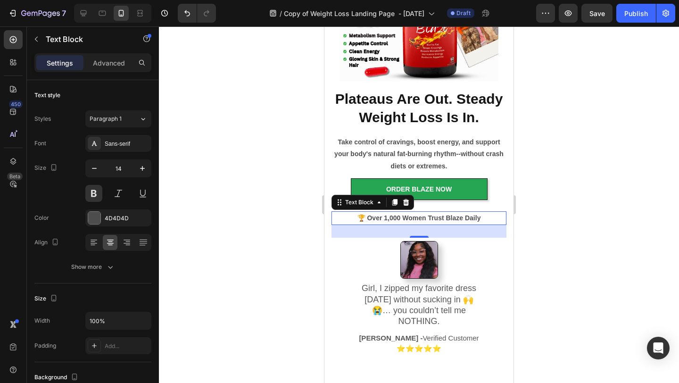
click at [606, 199] on div at bounding box center [419, 204] width 520 height 357
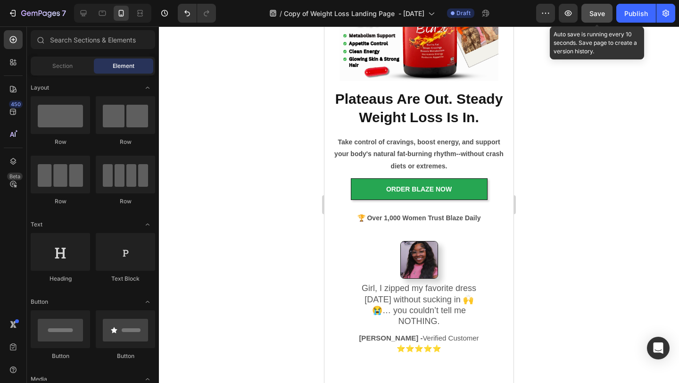
click at [593, 14] on span "Save" at bounding box center [598, 13] width 16 height 8
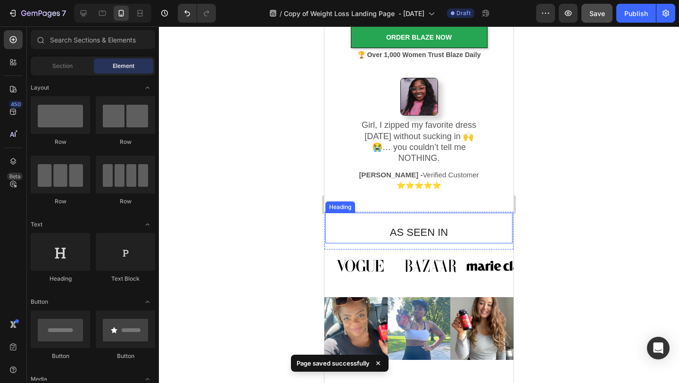
scroll to position [317, 0]
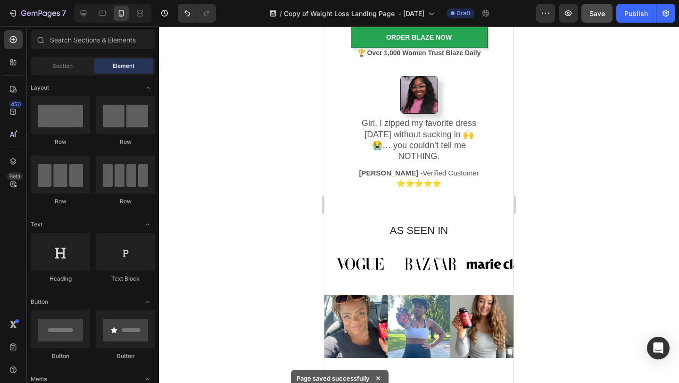
click at [624, 113] on div at bounding box center [419, 204] width 520 height 357
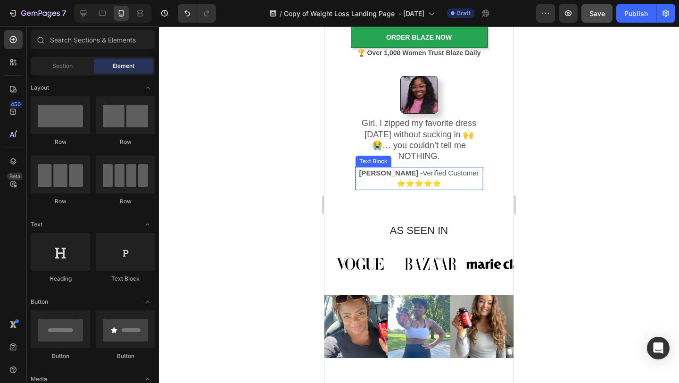
click at [464, 168] on p "[PERSON_NAME] - Verified Customer" at bounding box center [419, 173] width 120 height 11
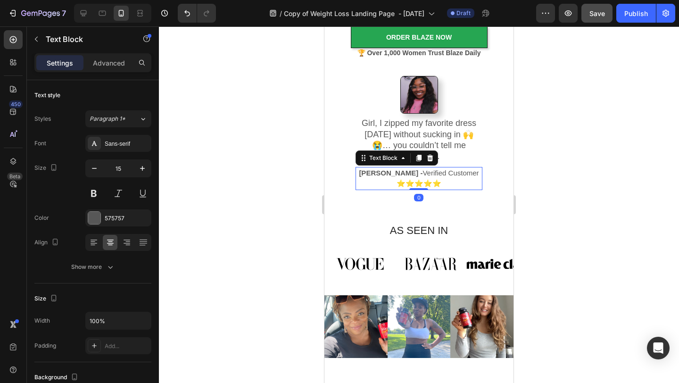
click at [464, 168] on p "[PERSON_NAME] - Verified Customer" at bounding box center [419, 173] width 120 height 11
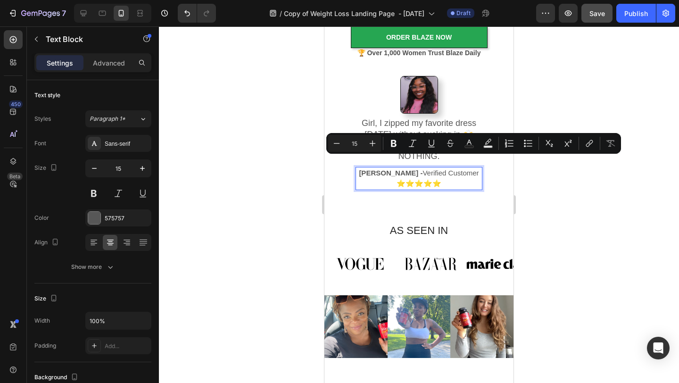
click at [464, 168] on p "[PERSON_NAME] - Verified Customer" at bounding box center [419, 173] width 120 height 11
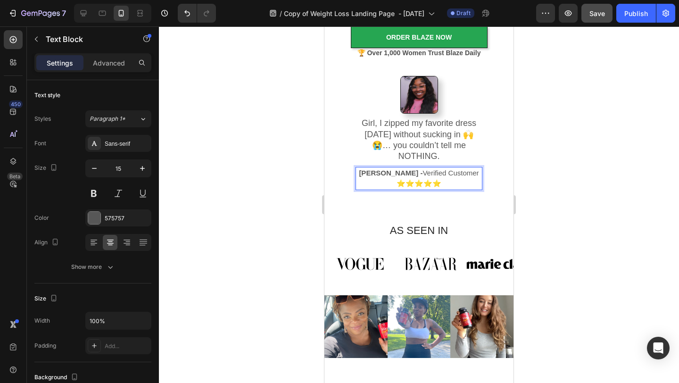
click at [467, 168] on p "[PERSON_NAME] - Verified Customer" at bounding box center [419, 173] width 120 height 11
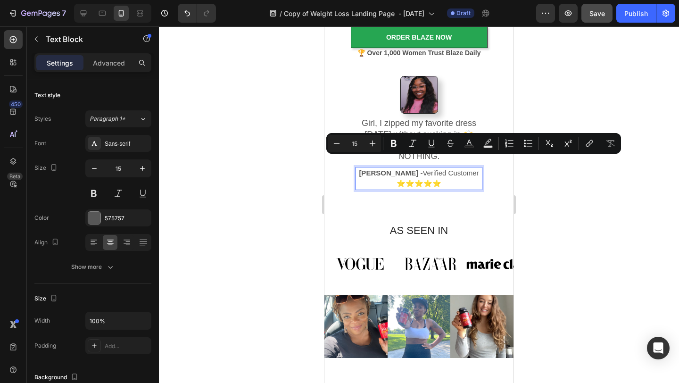
drag, startPoint x: 467, startPoint y: 163, endPoint x: 419, endPoint y: 162, distance: 47.2
click at [419, 168] on p "[PERSON_NAME] - Verified Customer" at bounding box center [419, 173] width 120 height 11
click at [470, 146] on rect "Editor contextual toolbar" at bounding box center [469, 147] width 9 height 2
type input "575757"
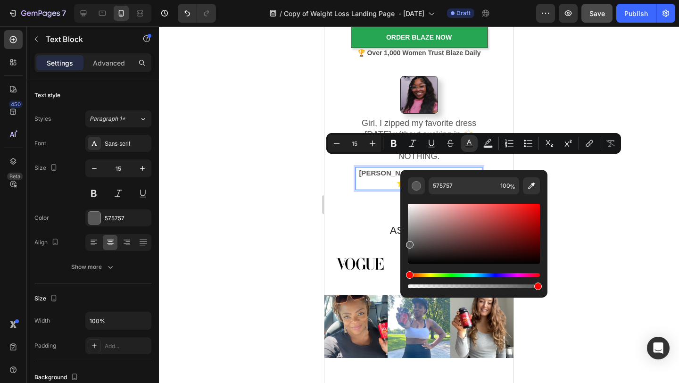
click at [497, 275] on div "Hue" at bounding box center [474, 275] width 132 height 4
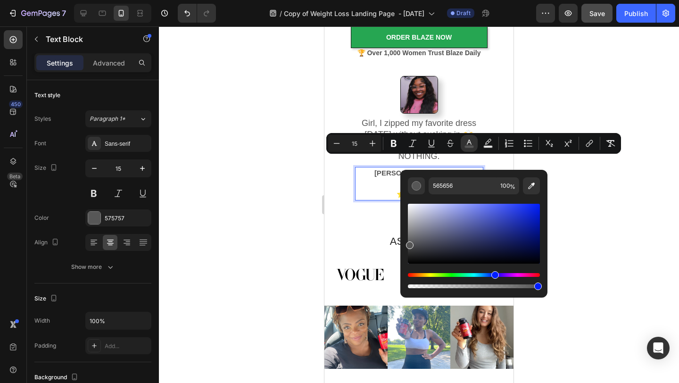
click at [494, 275] on div "Hue" at bounding box center [474, 275] width 132 height 4
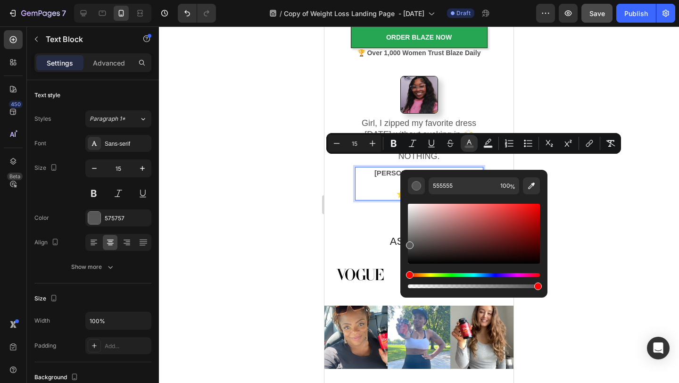
click at [492, 276] on div "Hue" at bounding box center [474, 275] width 132 height 4
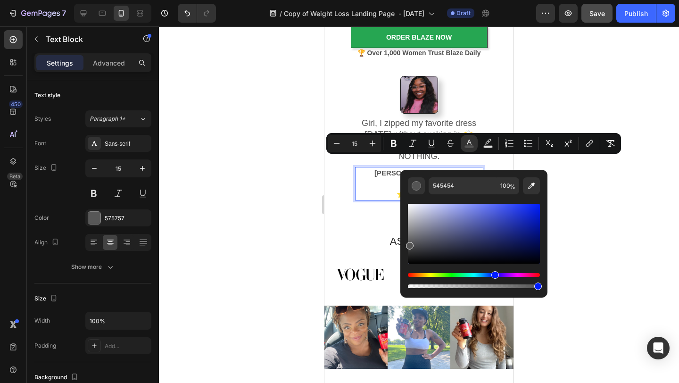
click at [494, 276] on div "Hue" at bounding box center [474, 275] width 132 height 4
drag, startPoint x: 410, startPoint y: 275, endPoint x: 493, endPoint y: 278, distance: 83.1
click at [493, 278] on div "Hue" at bounding box center [495, 275] width 8 height 8
click at [533, 209] on div "Editor contextual toolbar" at bounding box center [474, 234] width 132 height 60
type input "0D2EE5"
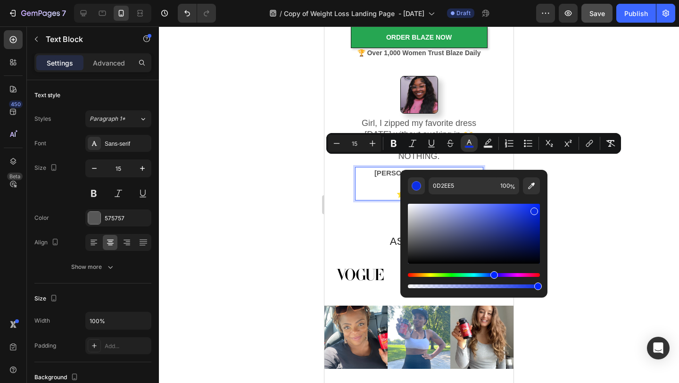
click at [599, 177] on div at bounding box center [419, 204] width 520 height 357
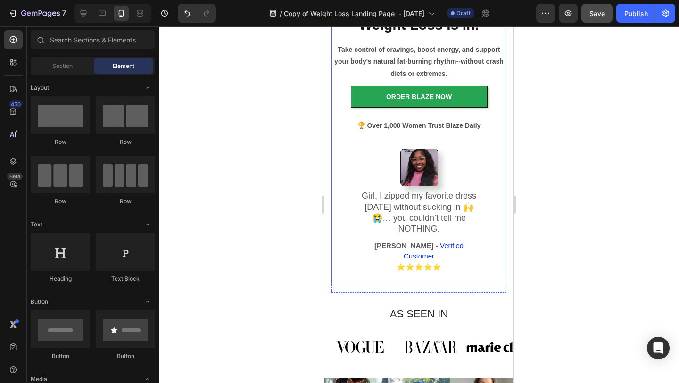
scroll to position [247, 0]
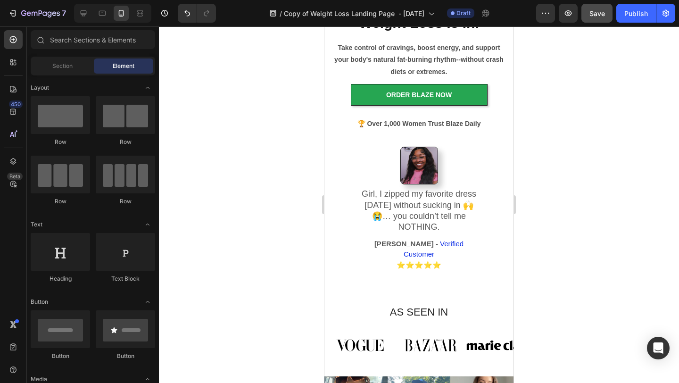
click at [627, 193] on div at bounding box center [419, 204] width 520 height 357
click at [461, 240] on span "Verified Customer" at bounding box center [434, 249] width 60 height 19
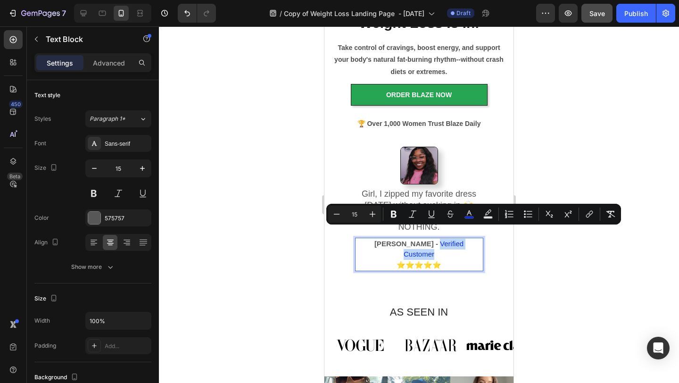
drag, startPoint x: 467, startPoint y: 234, endPoint x: 412, endPoint y: 232, distance: 54.8
click at [412, 240] on span "Verified Customer" at bounding box center [434, 249] width 60 height 19
click at [393, 210] on icon "Editor contextual toolbar" at bounding box center [393, 213] width 9 height 9
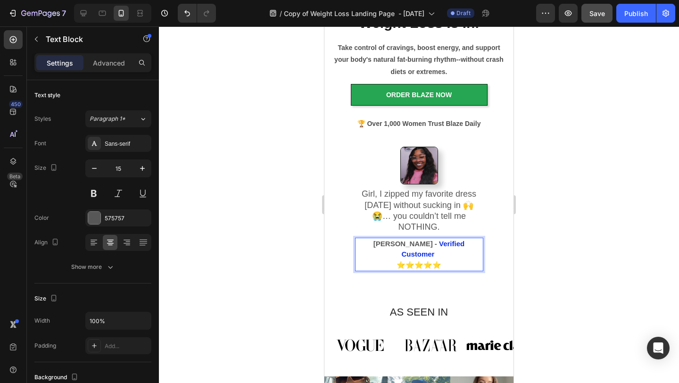
click at [557, 269] on div at bounding box center [419, 204] width 520 height 357
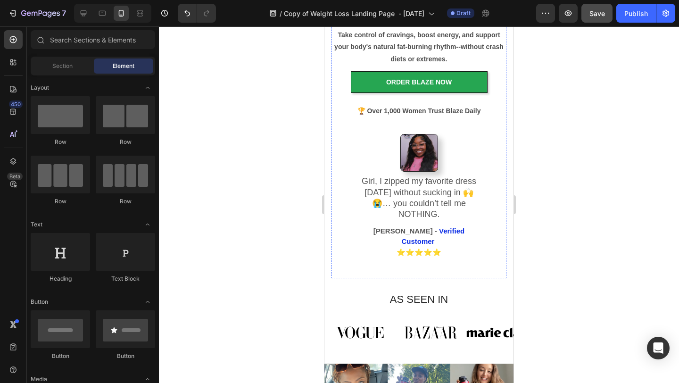
scroll to position [258, 0]
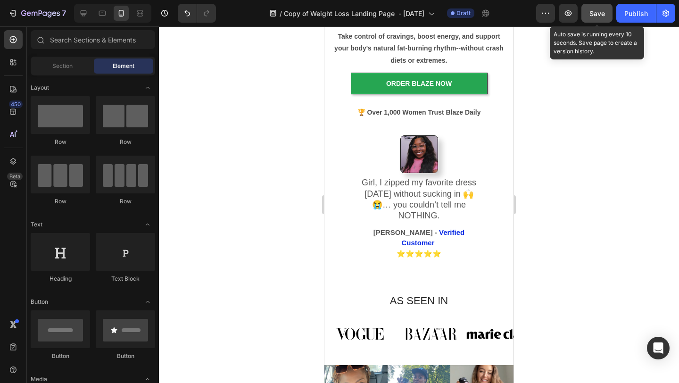
click at [603, 17] on span "Save" at bounding box center [598, 13] width 16 height 8
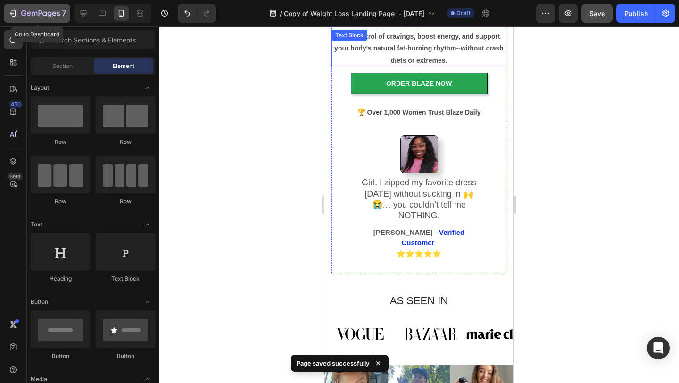
click at [33, 12] on icon "button" at bounding box center [35, 14] width 6 height 4
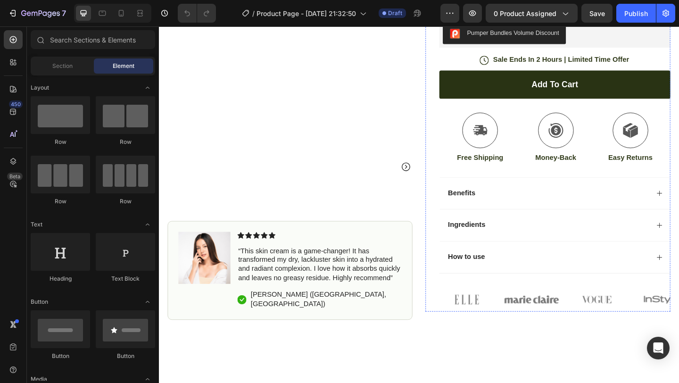
scroll to position [246, 0]
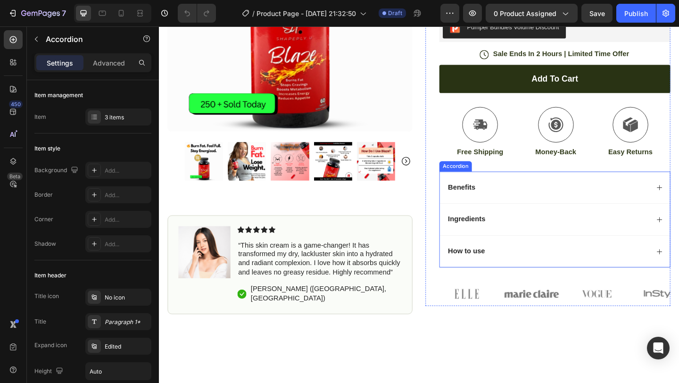
click at [679, 196] on div "Benefits" at bounding box center [590, 201] width 251 height 35
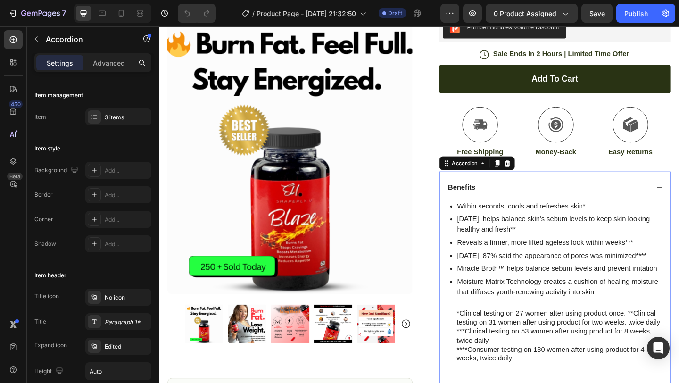
click at [679, 196] on div "Benefits" at bounding box center [590, 201] width 251 height 35
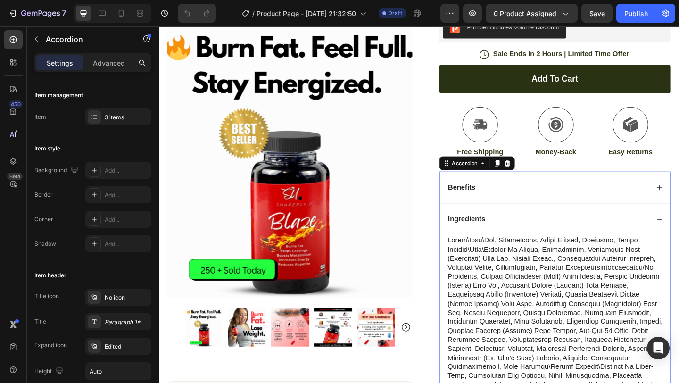
click at [679, 233] on div "Ingredients" at bounding box center [590, 236] width 251 height 35
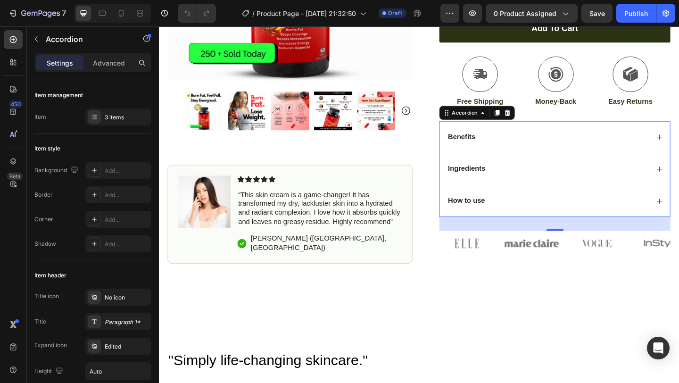
scroll to position [304, 0]
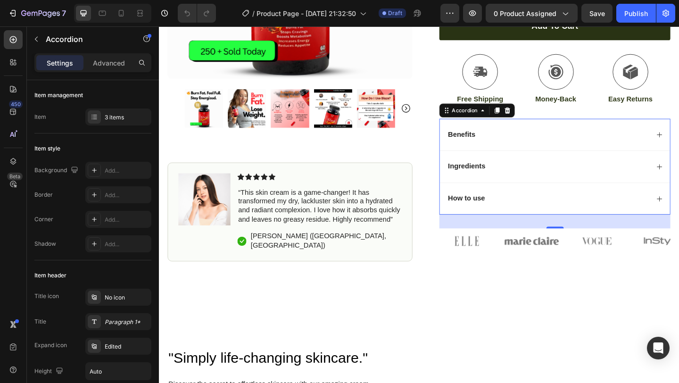
click at [679, 214] on div "How to use" at bounding box center [590, 213] width 251 height 35
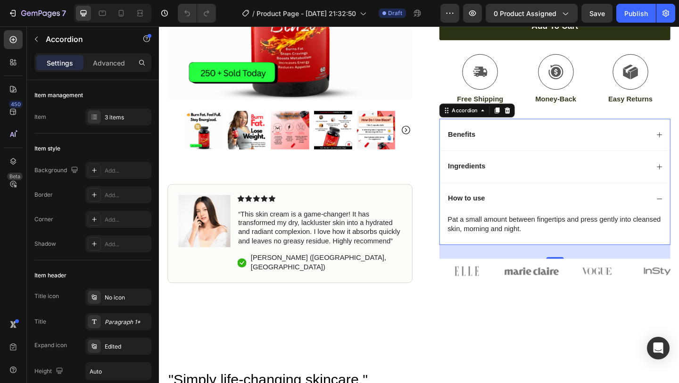
click at [679, 214] on div "How to use" at bounding box center [590, 213] width 251 height 35
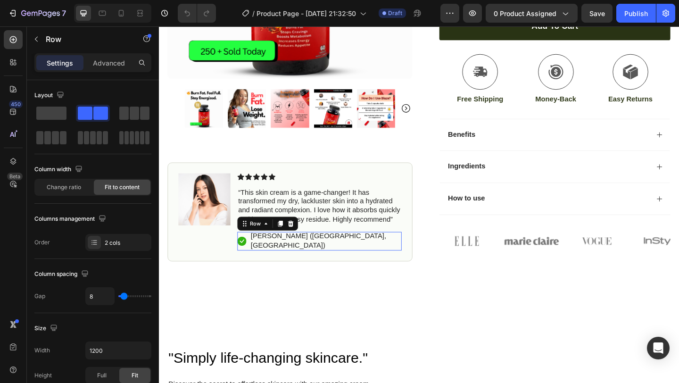
click at [376, 256] on div "Icon Hannah N. (Houston, USA) Text Block Row 0" at bounding box center [333, 260] width 179 height 21
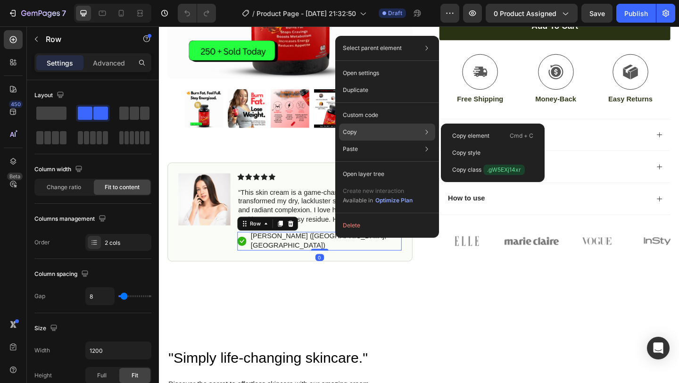
click at [367, 134] on div "Copy Copy element Cmd + C Copy style Copy class .gW5EXj14xr" at bounding box center [387, 132] width 96 height 17
click at [475, 135] on p "Copy element" at bounding box center [470, 136] width 37 height 8
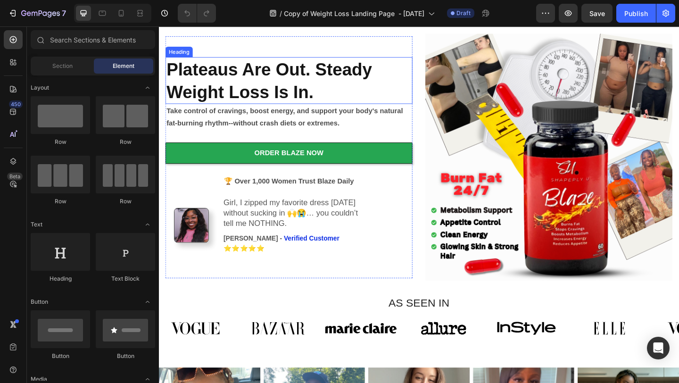
scroll to position [58, 0]
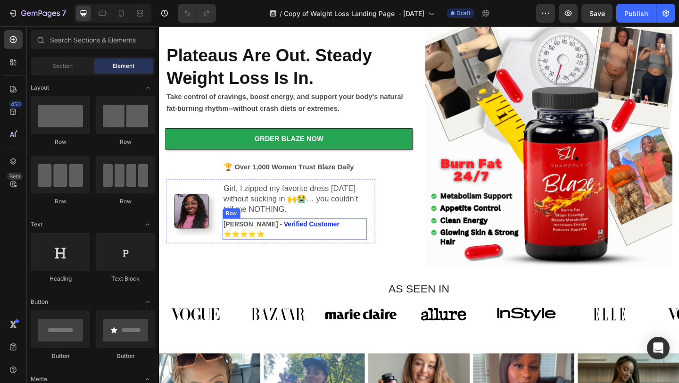
click at [339, 243] on div "[PERSON_NAME] - Verified Customer ⭐️⭐️⭐️⭐️⭐️ Text Block Row" at bounding box center [306, 246] width 157 height 23
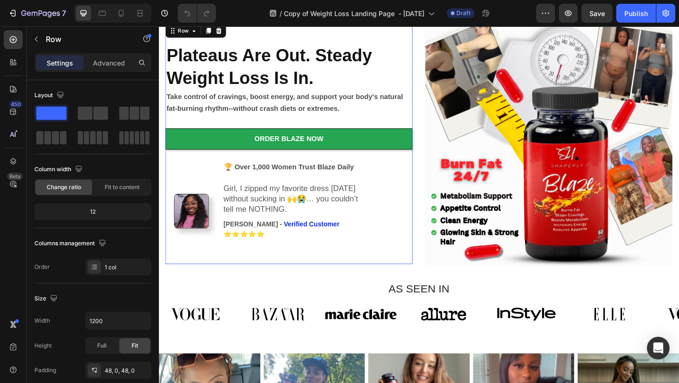
click at [372, 278] on div "Plateaus Are Out. Steady Weight Loss Is In. Heading Take control of cravings, b…" at bounding box center [300, 153] width 269 height 263
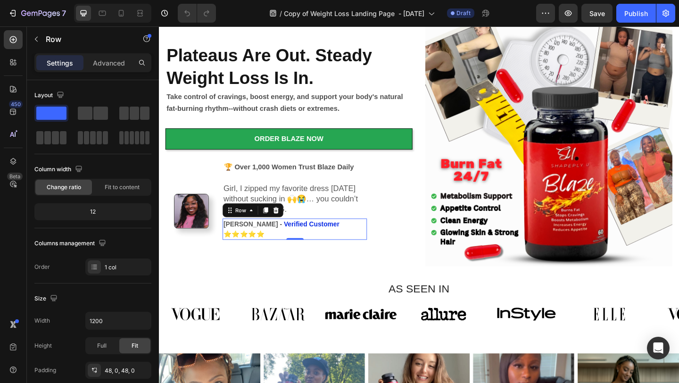
click at [355, 243] on div "[PERSON_NAME] - Verified Customer ⭐️⭐️⭐️⭐️⭐️ Text Block Row 0" at bounding box center [306, 246] width 157 height 23
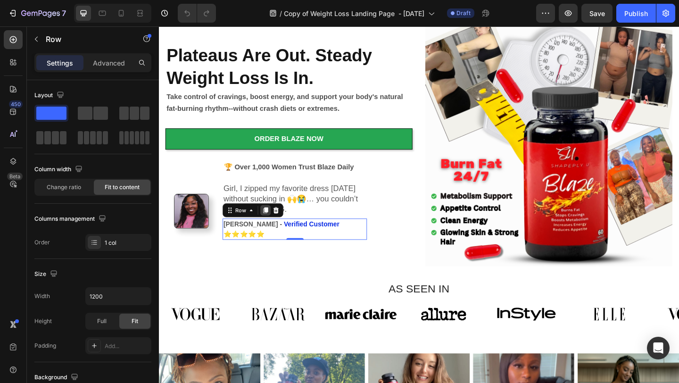
click at [276, 228] on icon at bounding box center [275, 227] width 8 height 8
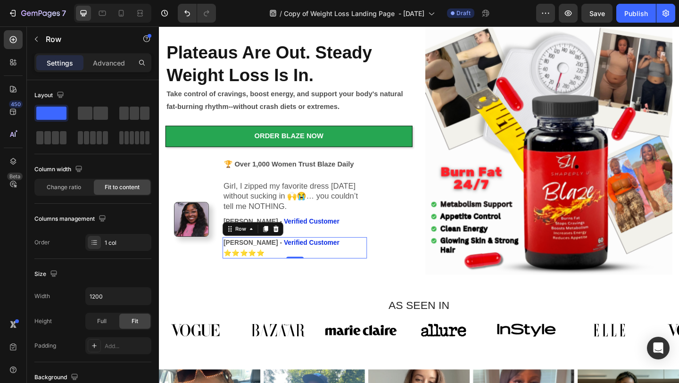
scroll to position [55, 0]
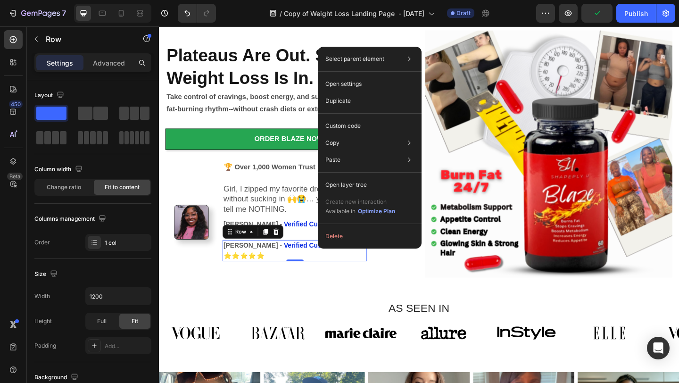
click at [362, 272] on div "[PERSON_NAME] - Verified Customer ⭐️⭐️⭐️⭐️⭐️ Text Block Row 0" at bounding box center [306, 270] width 157 height 23
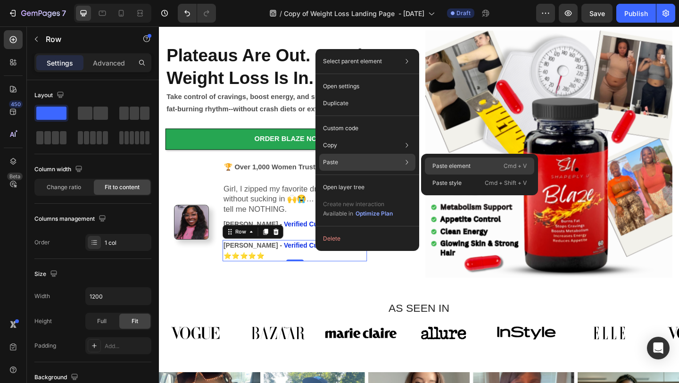
click at [436, 163] on p "Paste element" at bounding box center [452, 166] width 38 height 8
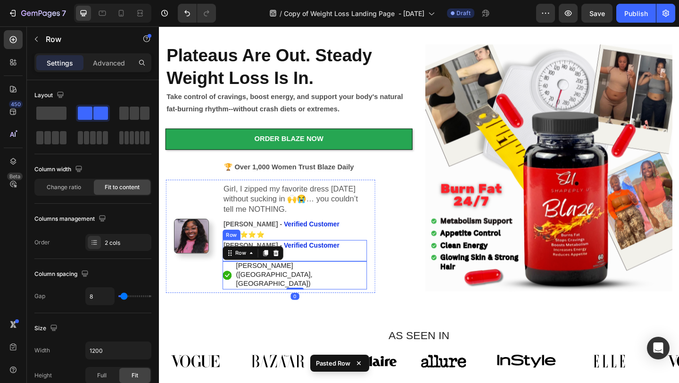
click at [351, 267] on div "[PERSON_NAME] - Verified Customer ⭐️⭐️⭐️⭐️⭐️ Text Block Row" at bounding box center [306, 270] width 157 height 23
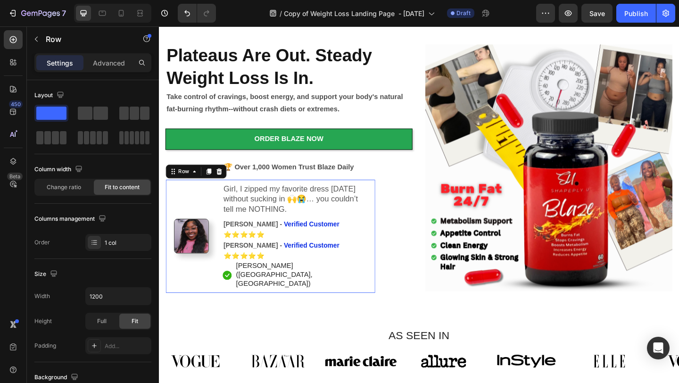
click at [394, 243] on div "Image Girl, I zipped my favorite dress [DATE] without sucking in 🙌😭… you couldn…" at bounding box center [281, 254] width 228 height 123
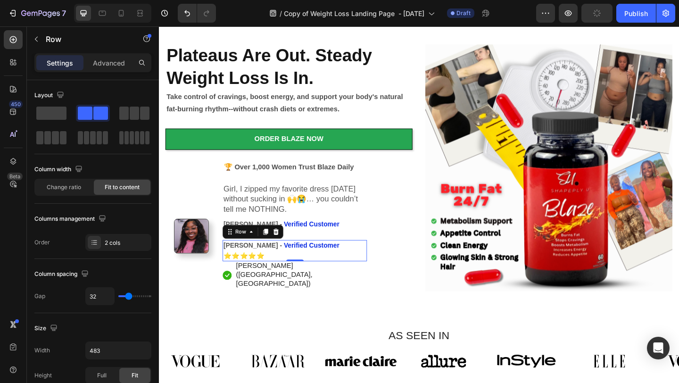
click at [337, 271] on div "[PERSON_NAME] - Verified Customer ⭐️⭐️⭐️⭐️⭐️ Text Block Row 0" at bounding box center [306, 270] width 157 height 23
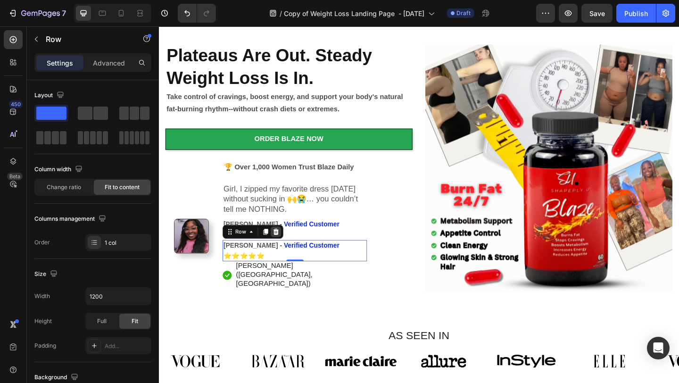
click at [285, 249] on icon at bounding box center [287, 250] width 8 height 8
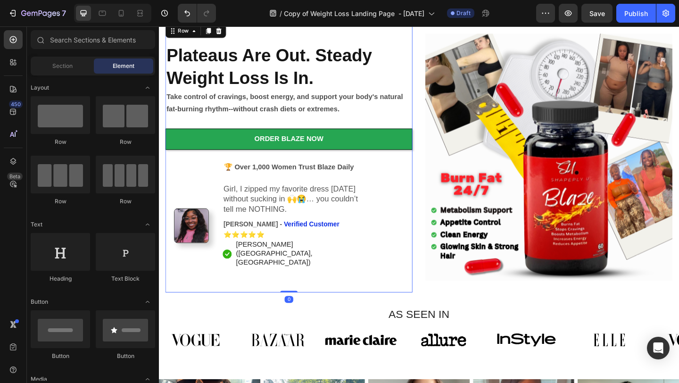
click at [394, 262] on div "Plateaus Are Out. Steady Weight Loss Is In. Heading Take control of cravings, b…" at bounding box center [300, 168] width 269 height 249
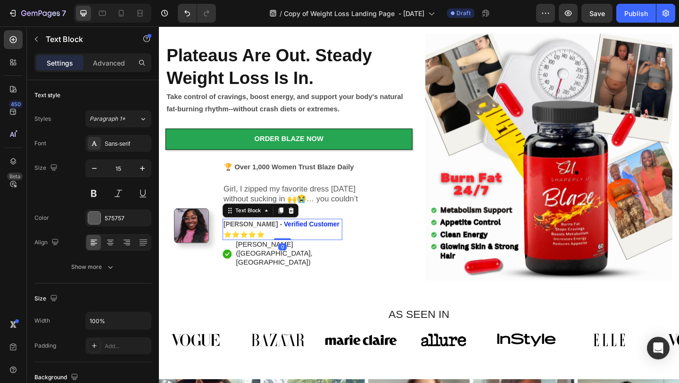
click at [331, 247] on p "⭐️⭐️⭐️⭐️⭐️" at bounding box center [293, 252] width 128 height 11
click at [306, 229] on icon at bounding box center [303, 227] width 8 height 8
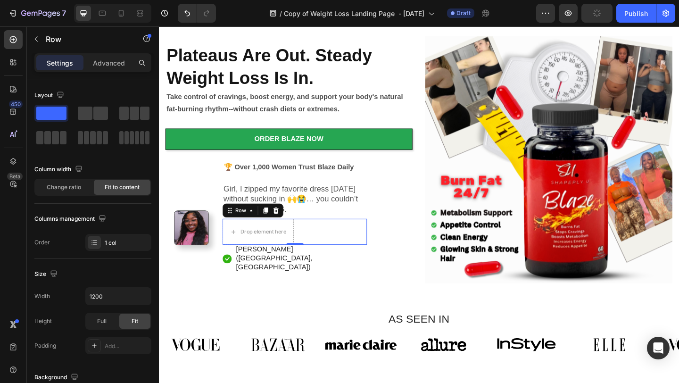
click at [312, 242] on div "Drop element here Row 0" at bounding box center [306, 249] width 157 height 28
click at [288, 228] on icon at bounding box center [287, 226] width 6 height 7
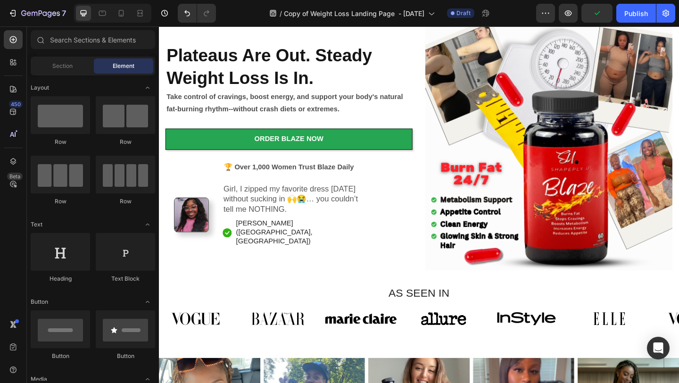
scroll to position [64, 0]
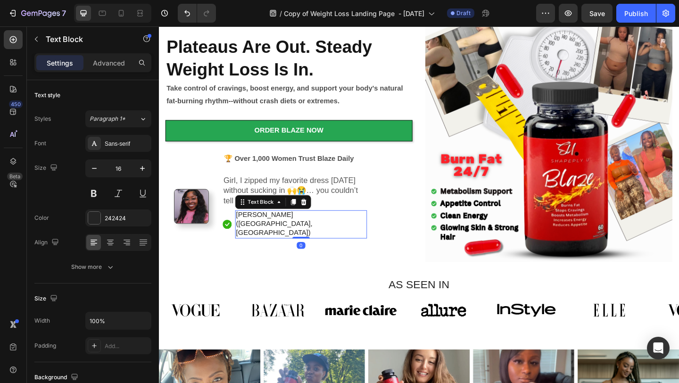
click at [327, 241] on p "Hannah N. (Houston, USA)" at bounding box center [314, 240] width 142 height 29
click at [328, 241] on p "Hannah N. (Houston, USA)" at bounding box center [314, 240] width 142 height 29
click at [330, 241] on p "Hannah N. (Houston, USA)" at bounding box center [314, 240] width 142 height 29
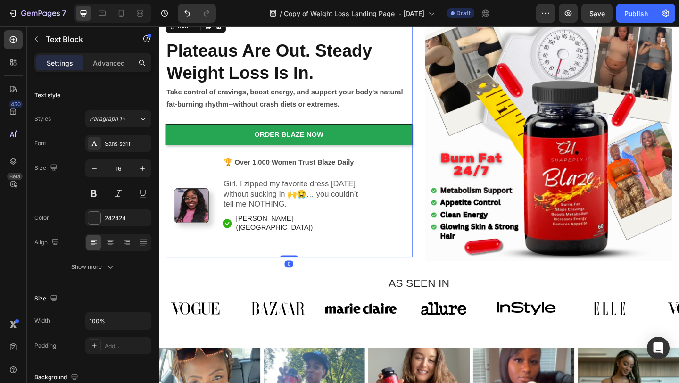
click at [397, 266] on div "Plateaus Are Out. Steady Weight Loss Is In. Heading Take control of cravings, b…" at bounding box center [300, 147] width 269 height 261
click at [275, 240] on p "Hannah N. (Houston)" at bounding box center [314, 241] width 142 height 20
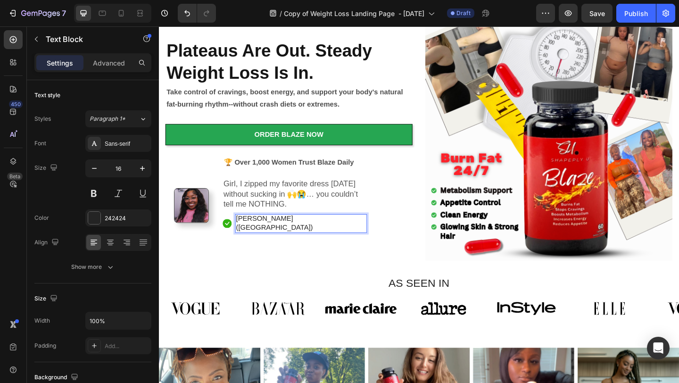
click at [276, 242] on p "Hannah N. (Houston)" at bounding box center [314, 241] width 142 height 20
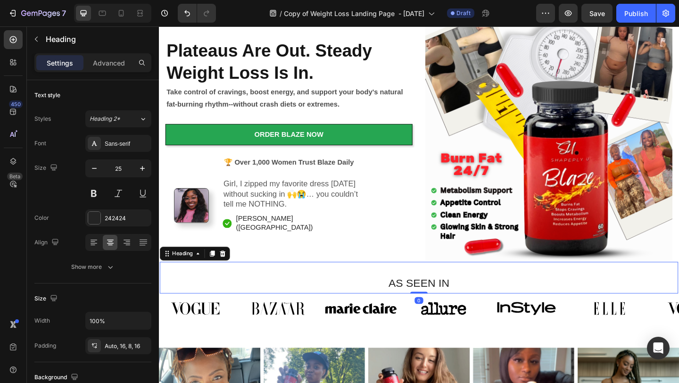
click at [348, 299] on h2 "AS SEEN IN" at bounding box center [442, 300] width 564 height 34
click at [323, 345] on img at bounding box center [289, 333] width 78 height 29
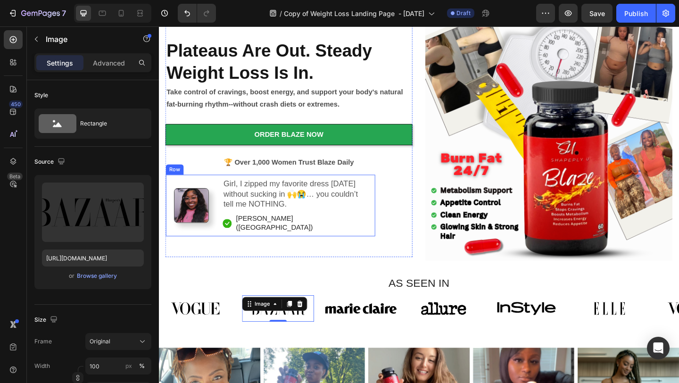
click at [325, 246] on div "Image Girl, I zipped my favorite dress today without sucking in 🙌😭… you couldn’…" at bounding box center [281, 221] width 228 height 67
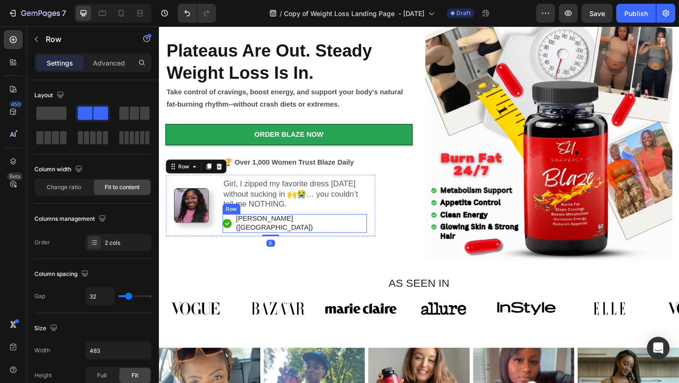
click at [325, 243] on div "Icon Sherise T. (Houston) Text Block Row" at bounding box center [306, 241] width 157 height 21
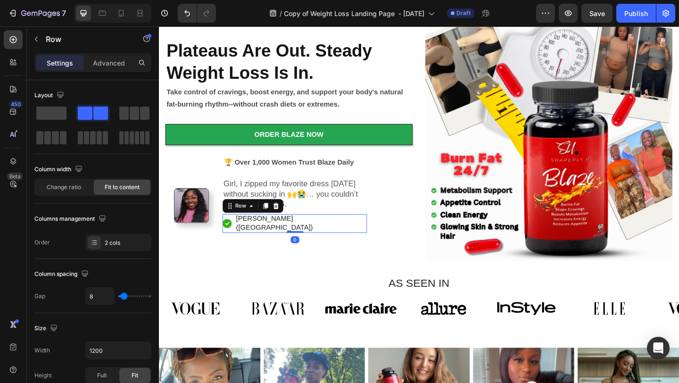
click at [325, 243] on div "Icon Sherise T. (Houston) Text Block Row 0" at bounding box center [306, 241] width 157 height 21
click at [320, 242] on div "Icon Sherise T. (Houston) Text Block Row 0" at bounding box center [306, 241] width 157 height 21
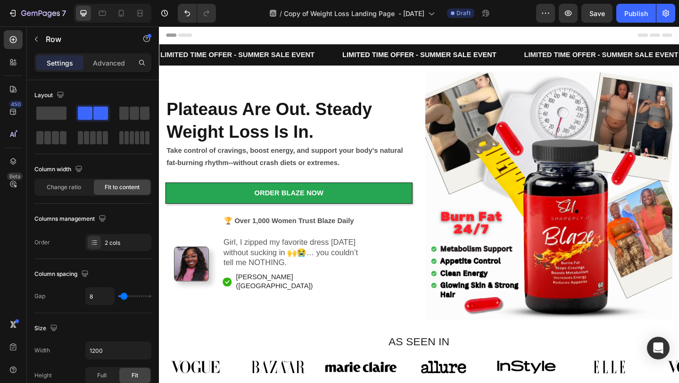
scroll to position [0, 0]
click at [317, 304] on div "Icon Sherise T. (Houston) Text Block Row" at bounding box center [306, 304] width 157 height 21
click at [309, 304] on p "Sherise T. (Houston)" at bounding box center [314, 304] width 142 height 20
click at [317, 303] on div "Icon Sherise T. (Houston) Text Block Row 0" at bounding box center [306, 304] width 157 height 21
click at [317, 304] on div "Icon Sherise T. (Houston) Text Block Row 0" at bounding box center [306, 304] width 157 height 21
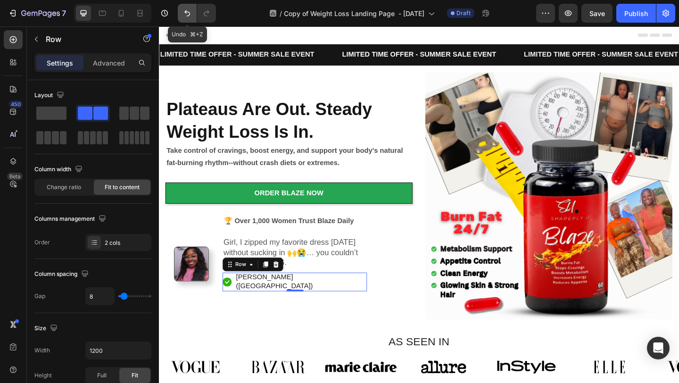
click at [183, 13] on icon "Undo/Redo" at bounding box center [187, 12] width 9 height 9
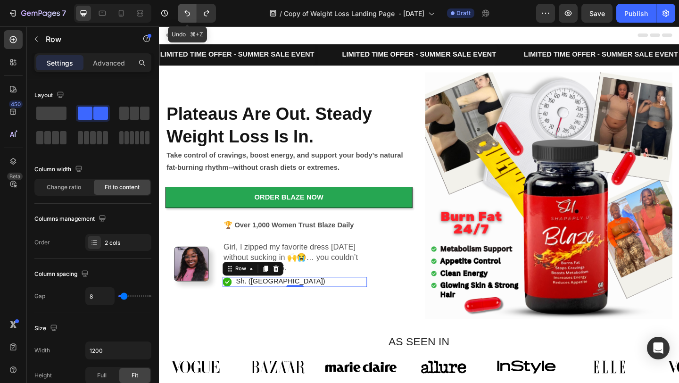
click at [183, 13] on icon "Undo/Redo" at bounding box center [187, 12] width 9 height 9
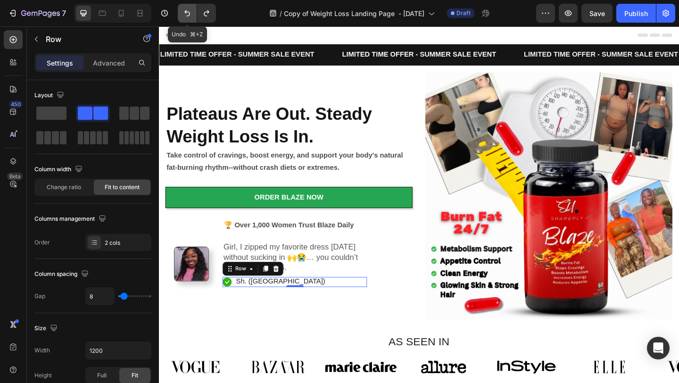
click at [183, 13] on icon "Undo/Redo" at bounding box center [187, 12] width 9 height 9
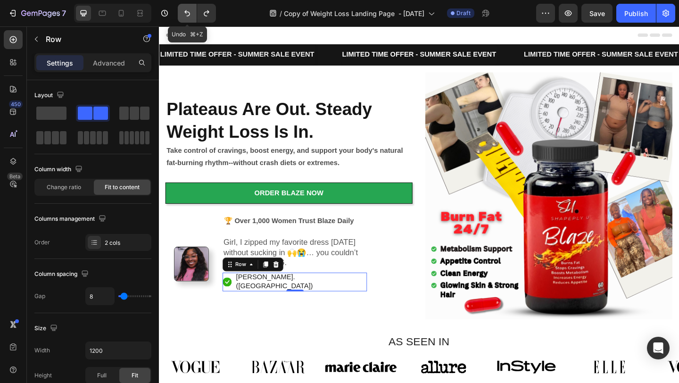
click at [183, 13] on icon "Undo/Redo" at bounding box center [187, 12] width 9 height 9
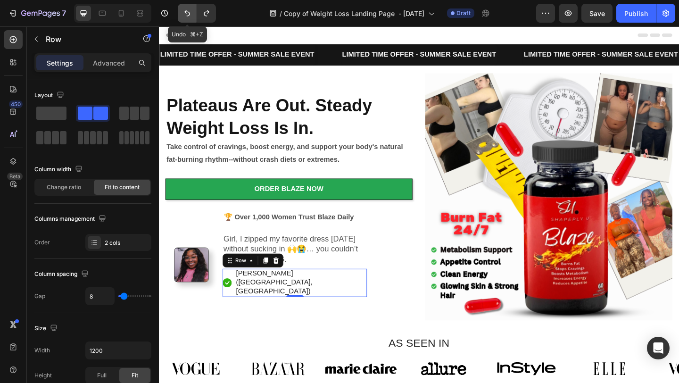
click at [183, 13] on icon "Undo/Redo" at bounding box center [187, 12] width 9 height 9
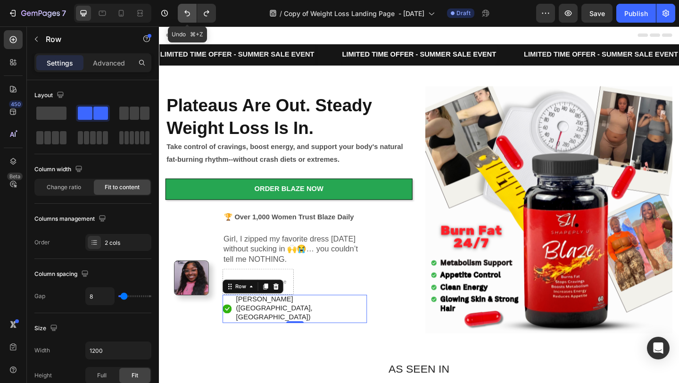
click at [183, 13] on icon "Undo/Redo" at bounding box center [187, 12] width 9 height 9
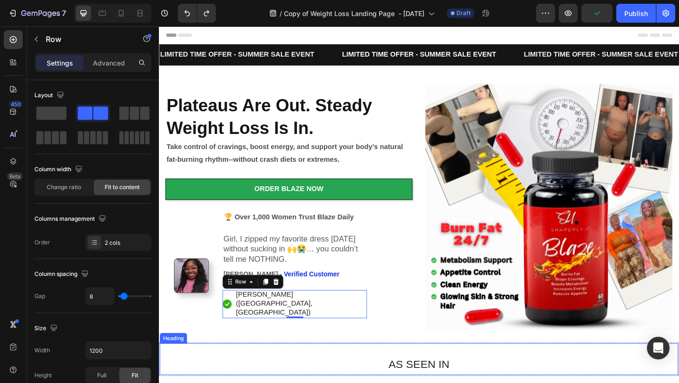
click at [398, 371] on h2 "AS SEEN IN" at bounding box center [442, 388] width 564 height 34
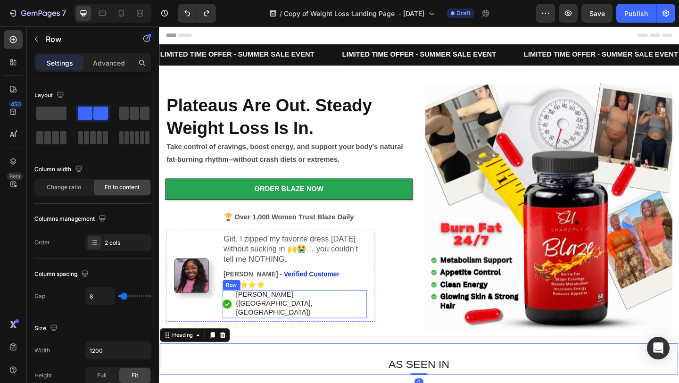
click at [336, 321] on div "Icon Hannah N. (Houston, USA) Text Block Row" at bounding box center [306, 328] width 157 height 30
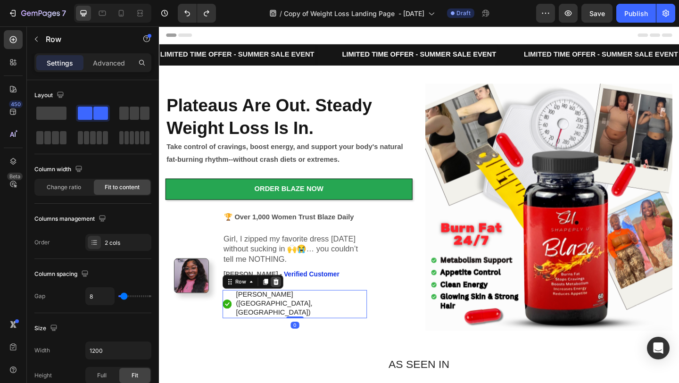
click at [290, 303] on div at bounding box center [286, 304] width 11 height 11
